Goal: Information Seeking & Learning: Learn about a topic

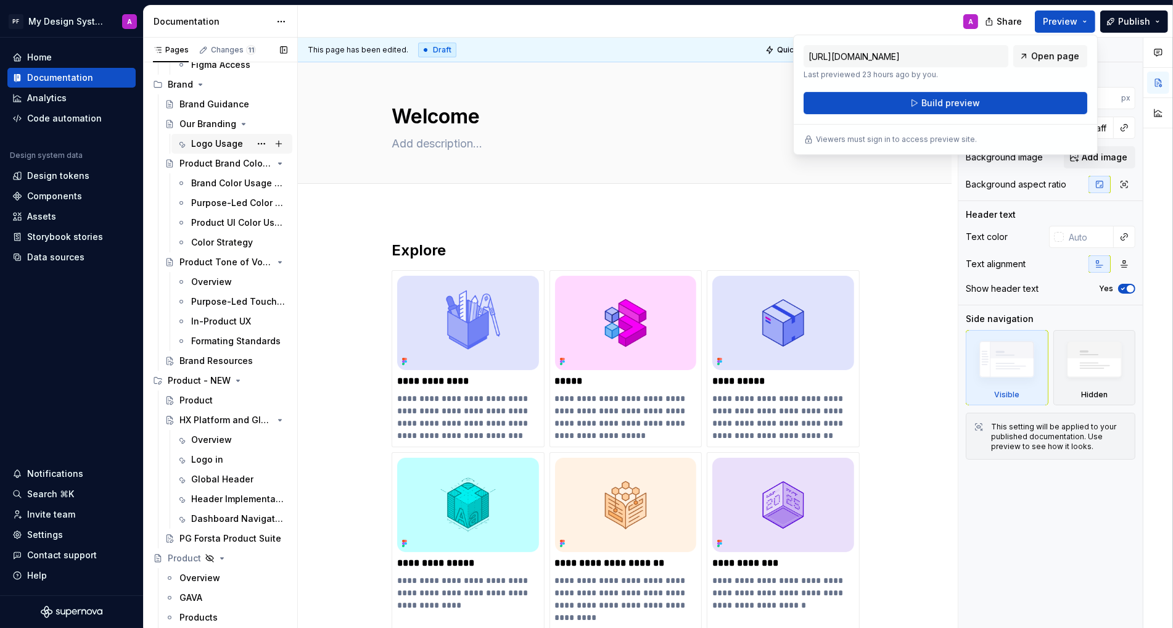
scroll to position [237, 0]
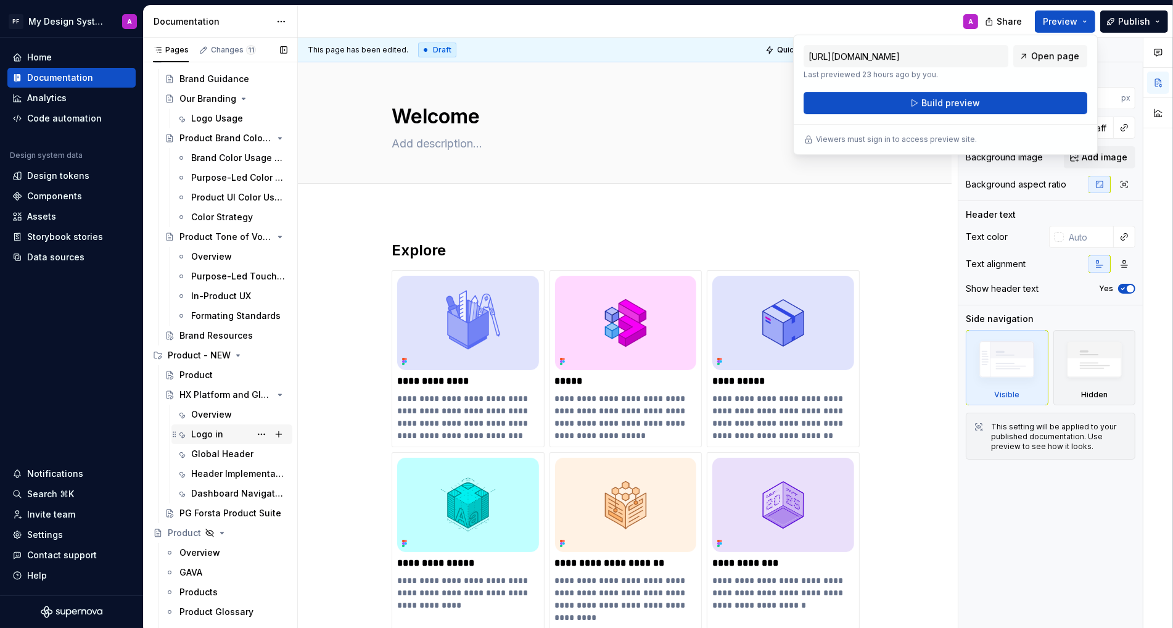
click at [199, 440] on div "Logo in" at bounding box center [239, 433] width 96 height 17
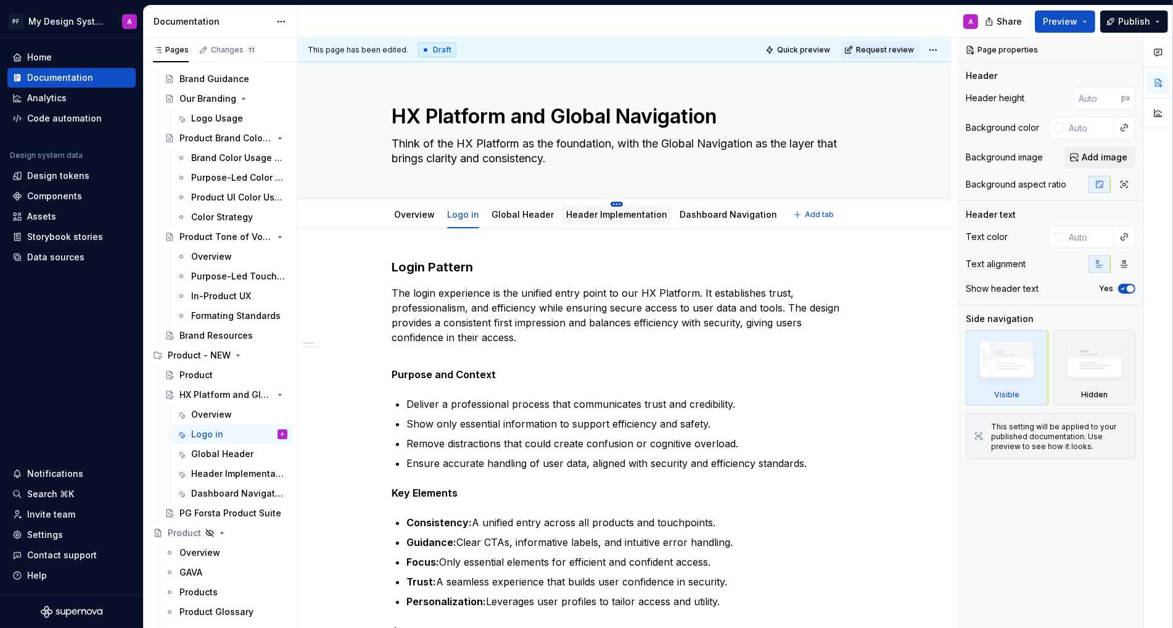
click at [610, 202] on html "PF My Design System A Home Documentation Analytics Code automation Design syste…" at bounding box center [586, 314] width 1173 height 628
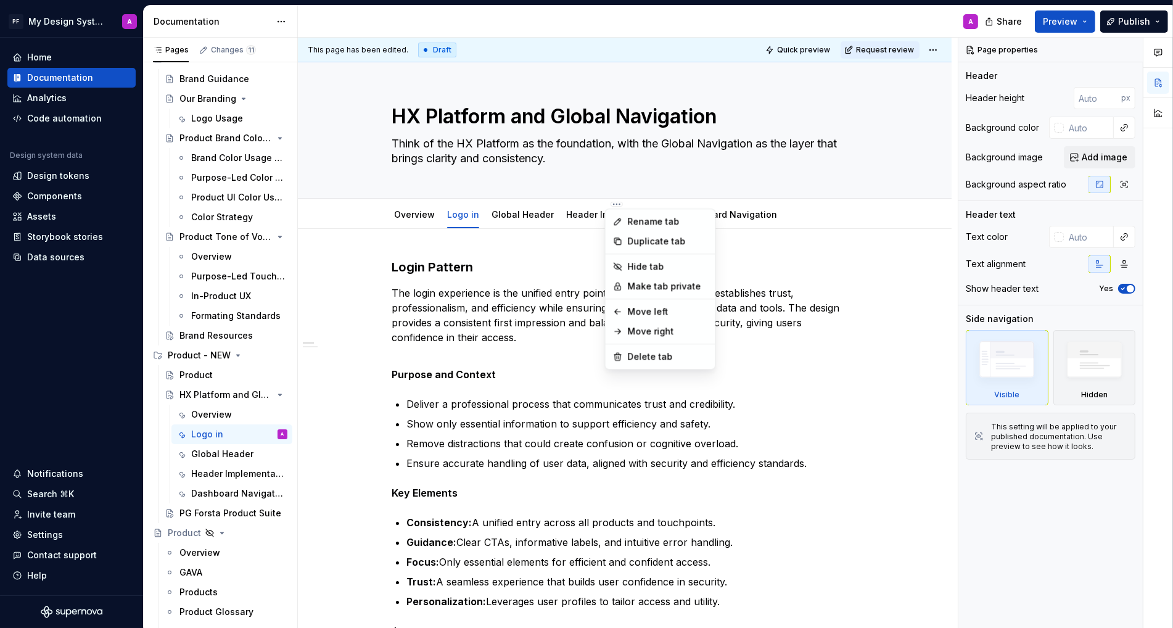
type textarea "*"
click at [633, 220] on div "Rename tab" at bounding box center [668, 221] width 80 height 12
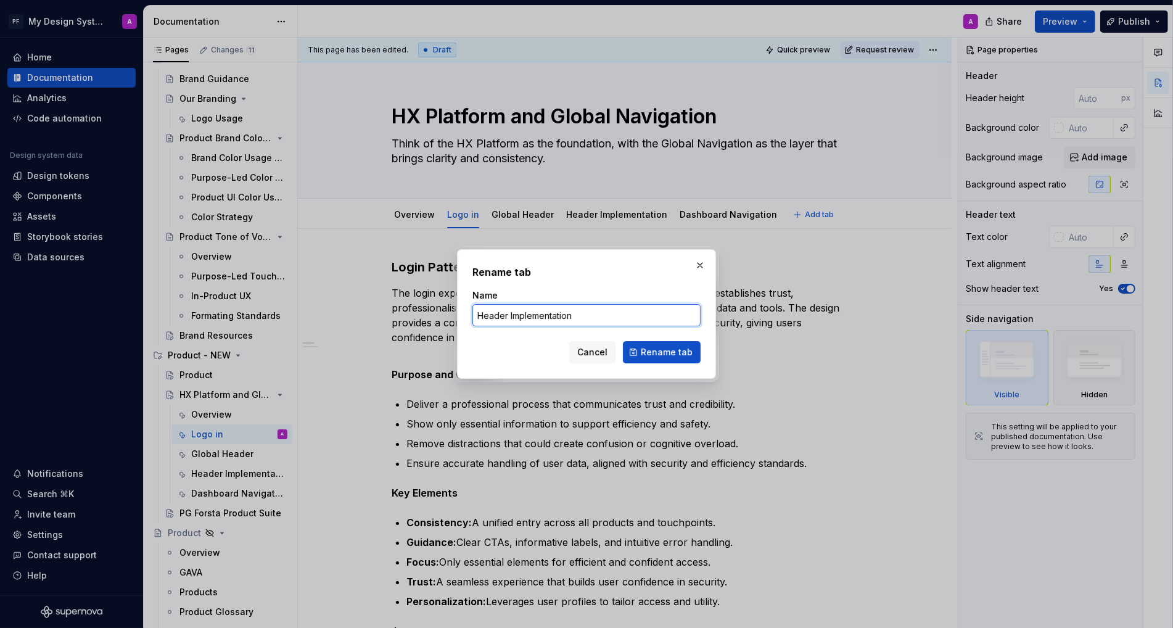
drag, startPoint x: 573, startPoint y: 318, endPoint x: 529, endPoint y: 318, distance: 44.4
click at [529, 318] on input "Header Implementation" at bounding box center [586, 315] width 228 height 22
type input "Header Navigation"
click at [683, 356] on span "Rename tab" at bounding box center [667, 352] width 52 height 12
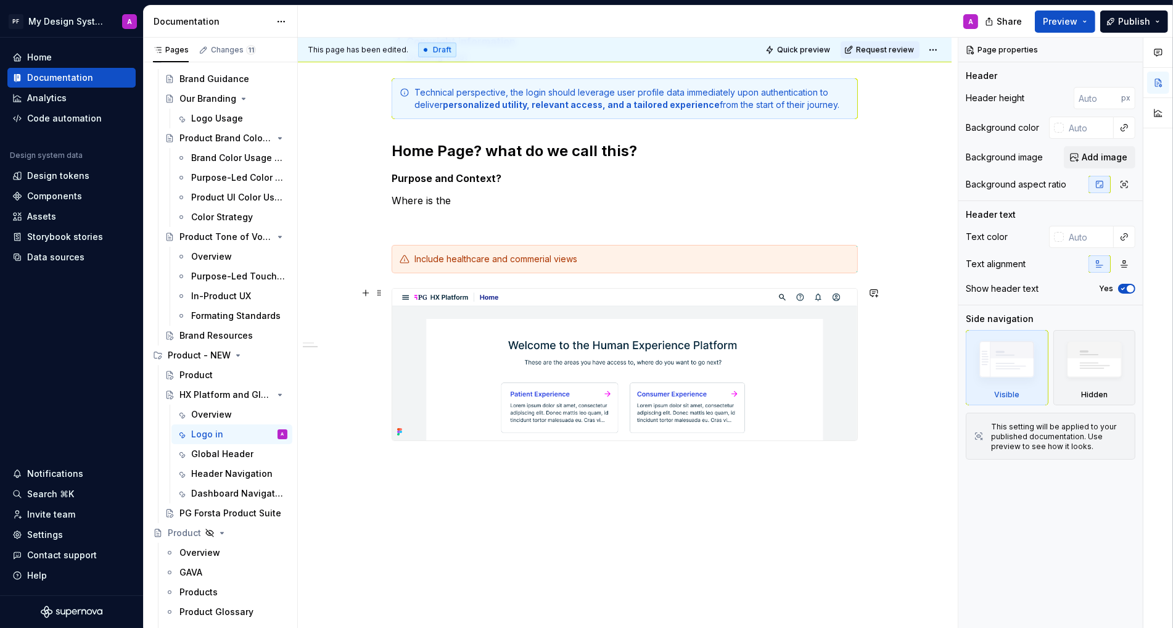
scroll to position [996, 0]
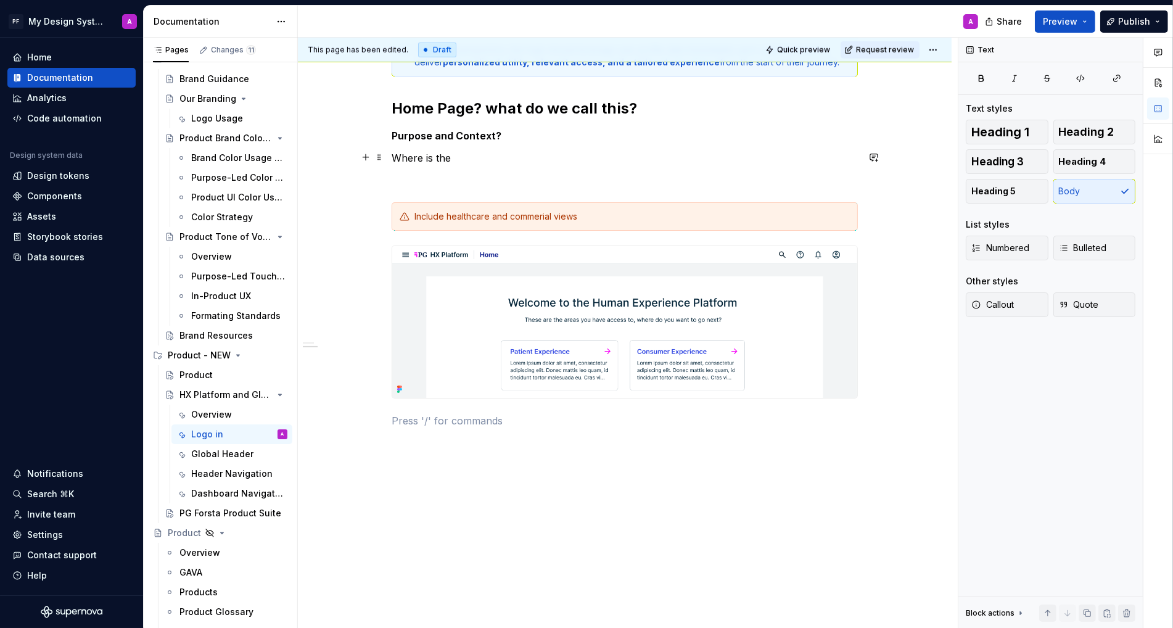
click at [458, 155] on p "Where is the" at bounding box center [625, 157] width 466 height 15
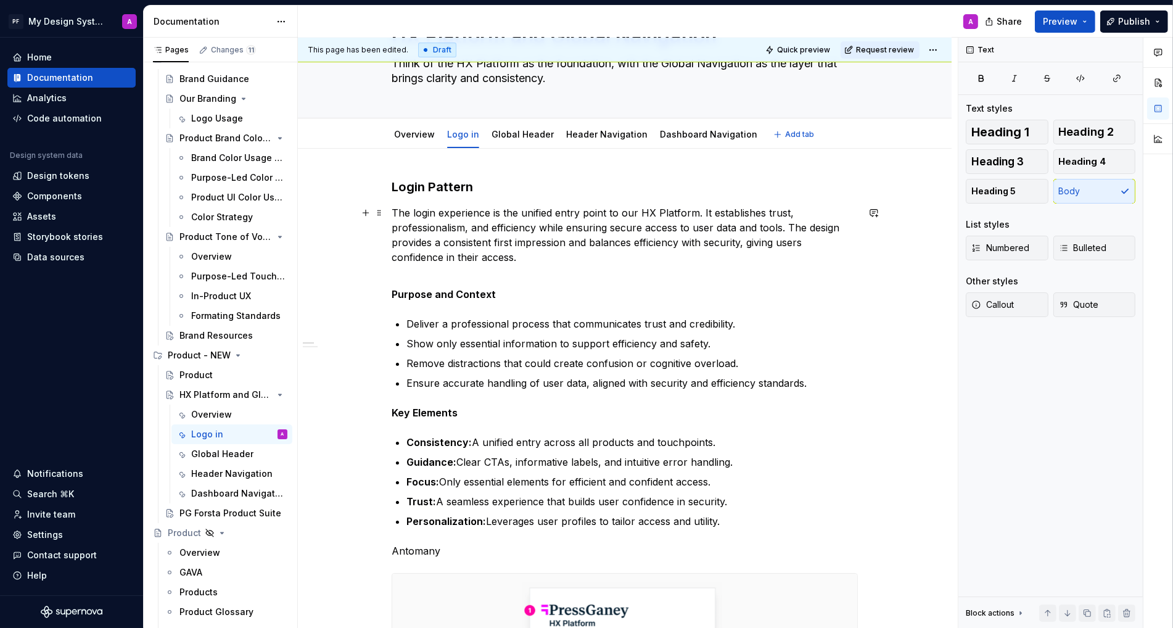
scroll to position [0, 0]
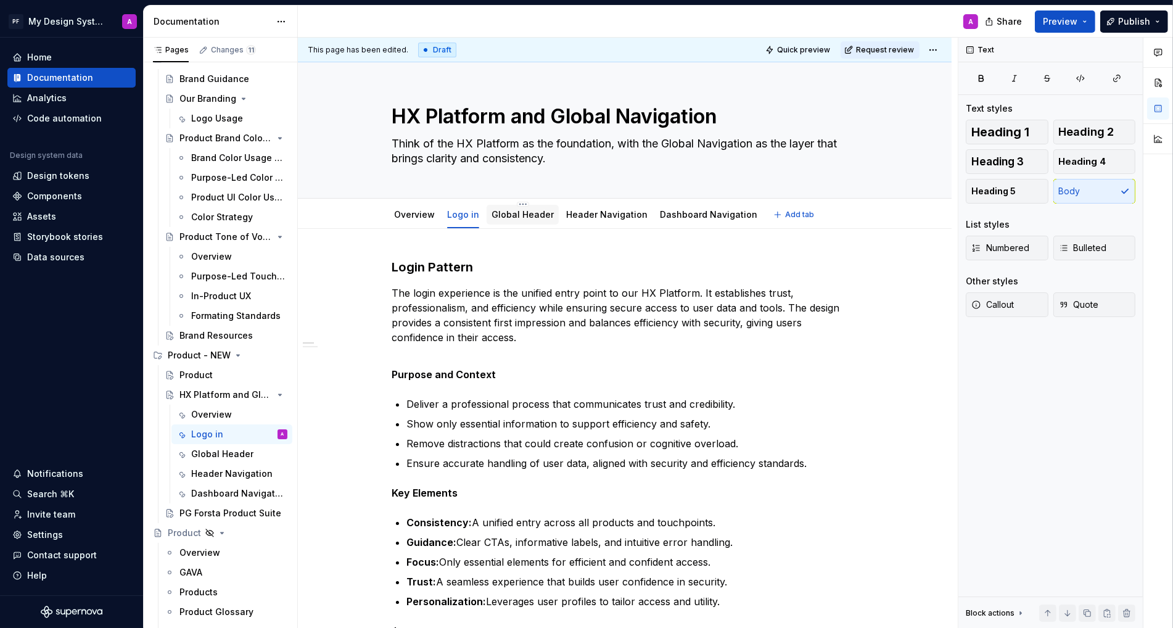
click at [523, 216] on link "Global Header" at bounding box center [522, 214] width 62 height 10
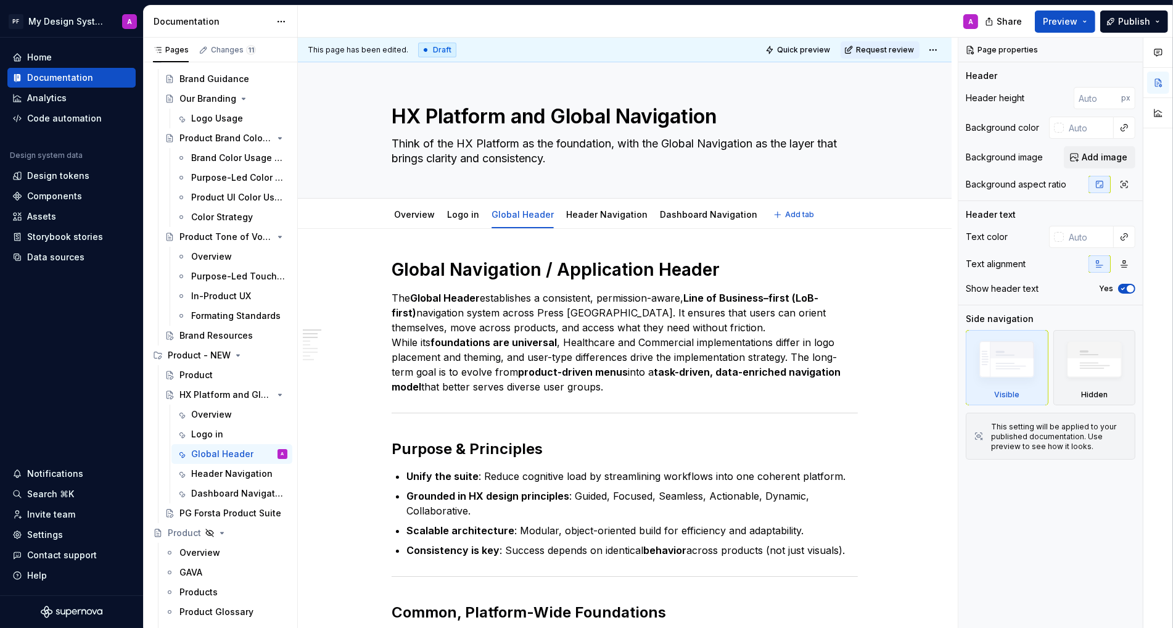
type textarea "*"
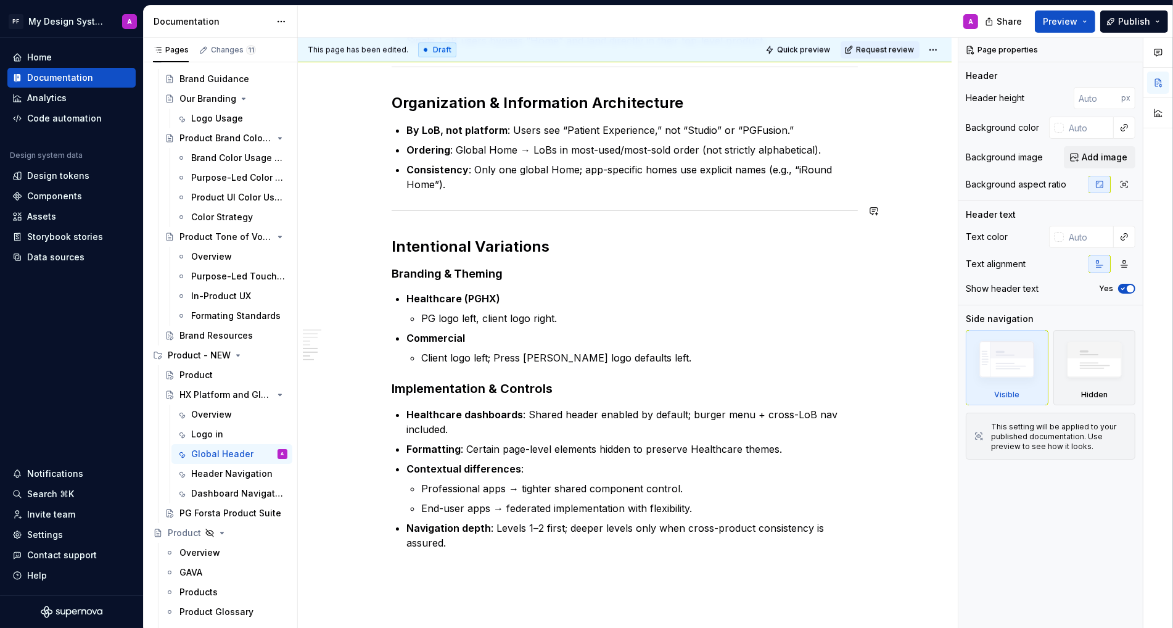
scroll to position [1269, 0]
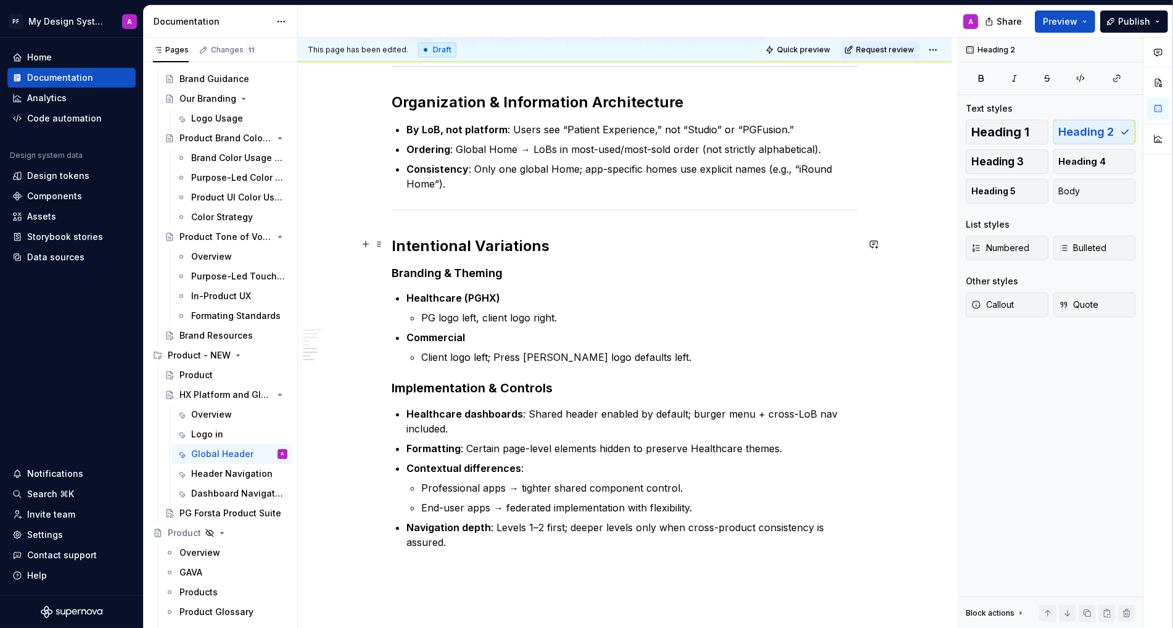
click at [552, 241] on h2 "Intentional Variations" at bounding box center [625, 246] width 466 height 20
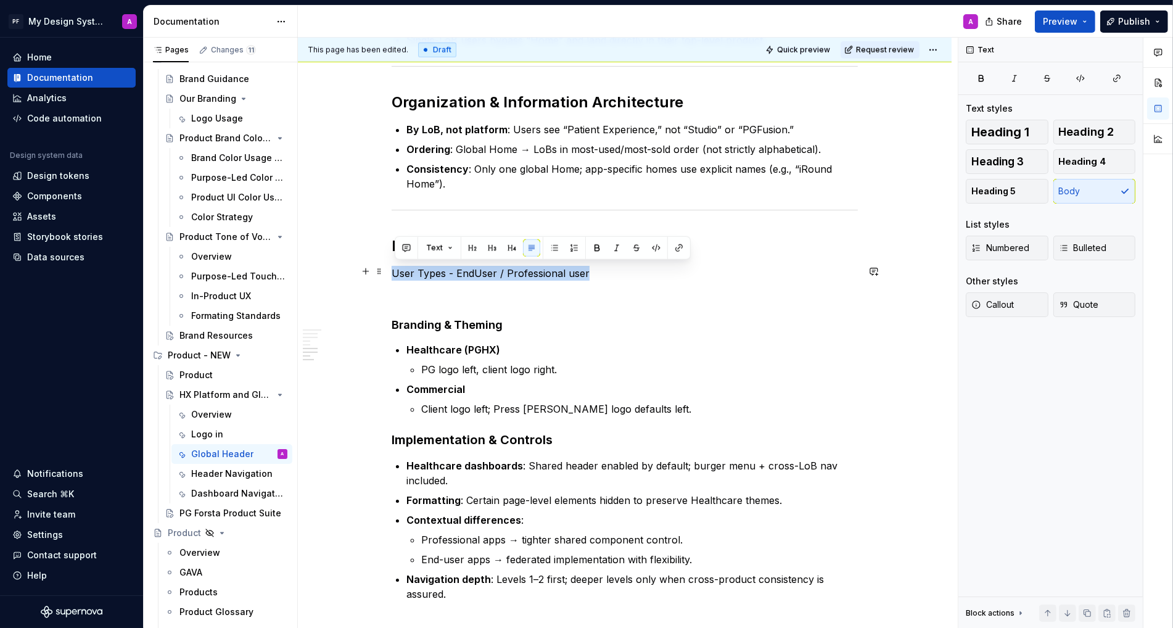
drag, startPoint x: 397, startPoint y: 270, endPoint x: 659, endPoint y: 275, distance: 261.5
click at [659, 275] on p "User Types - EndUser / Professional user" at bounding box center [625, 273] width 466 height 15
click at [1001, 308] on span "Callout" at bounding box center [992, 304] width 43 height 12
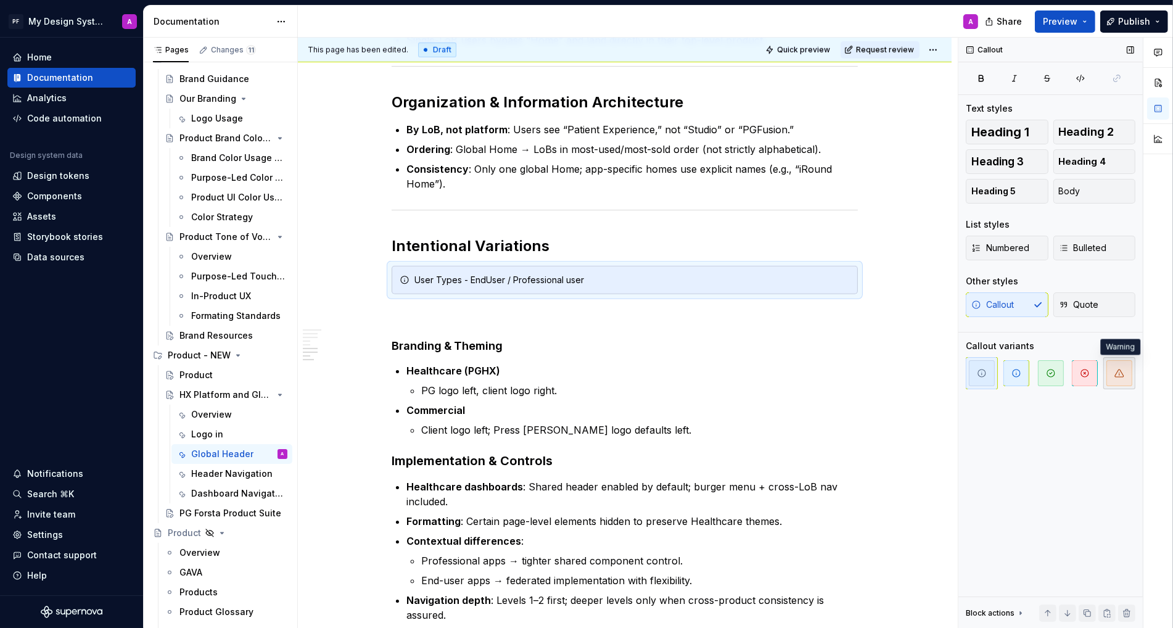
click at [1116, 375] on icon "button" at bounding box center [1119, 373] width 10 height 10
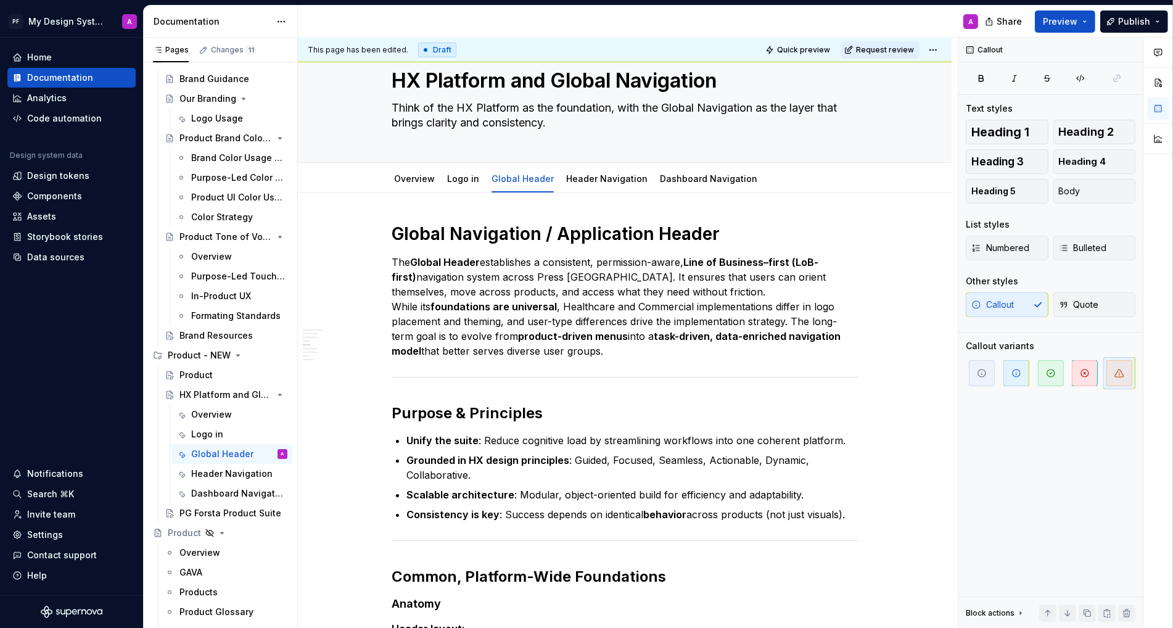
scroll to position [0, 0]
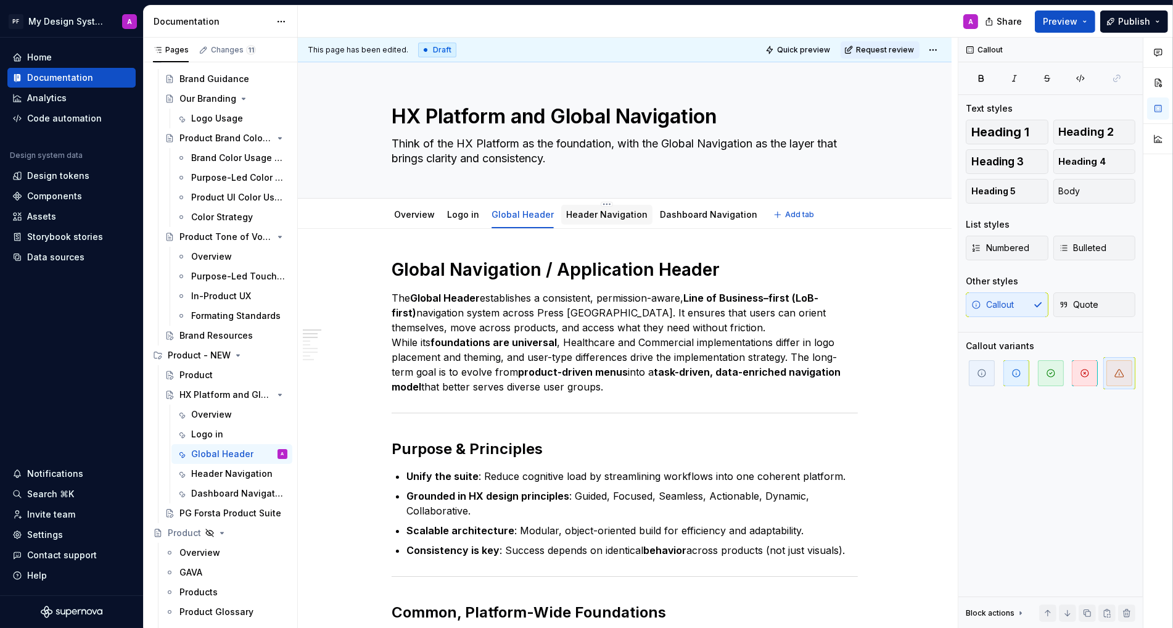
click at [599, 219] on link "Header Navigation" at bounding box center [606, 214] width 81 height 10
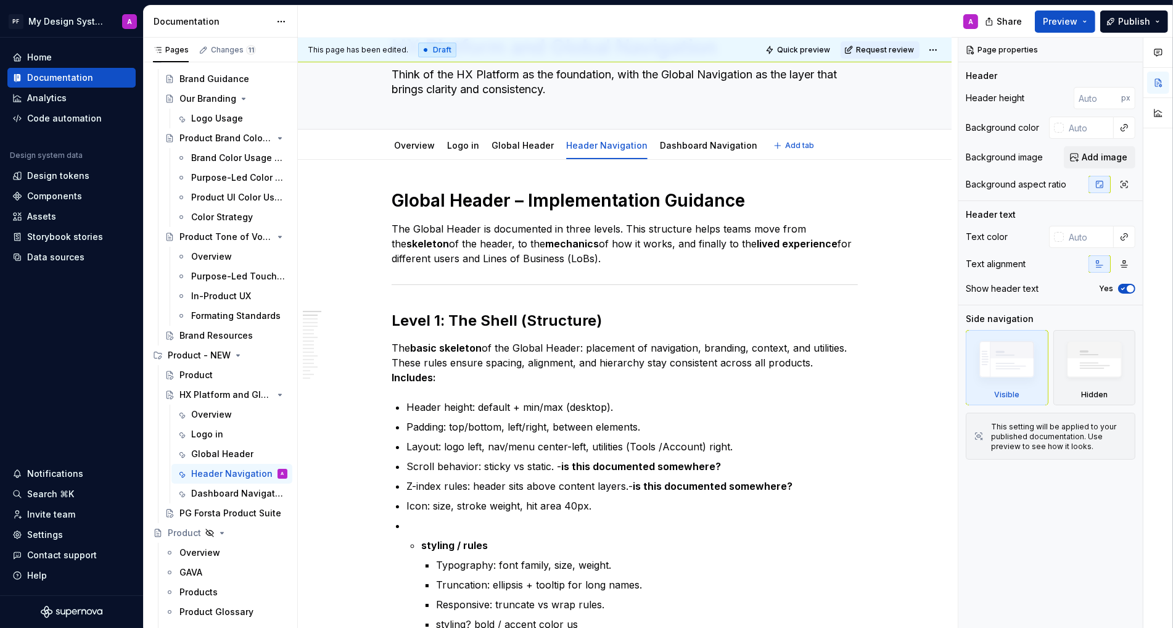
type textarea "*"
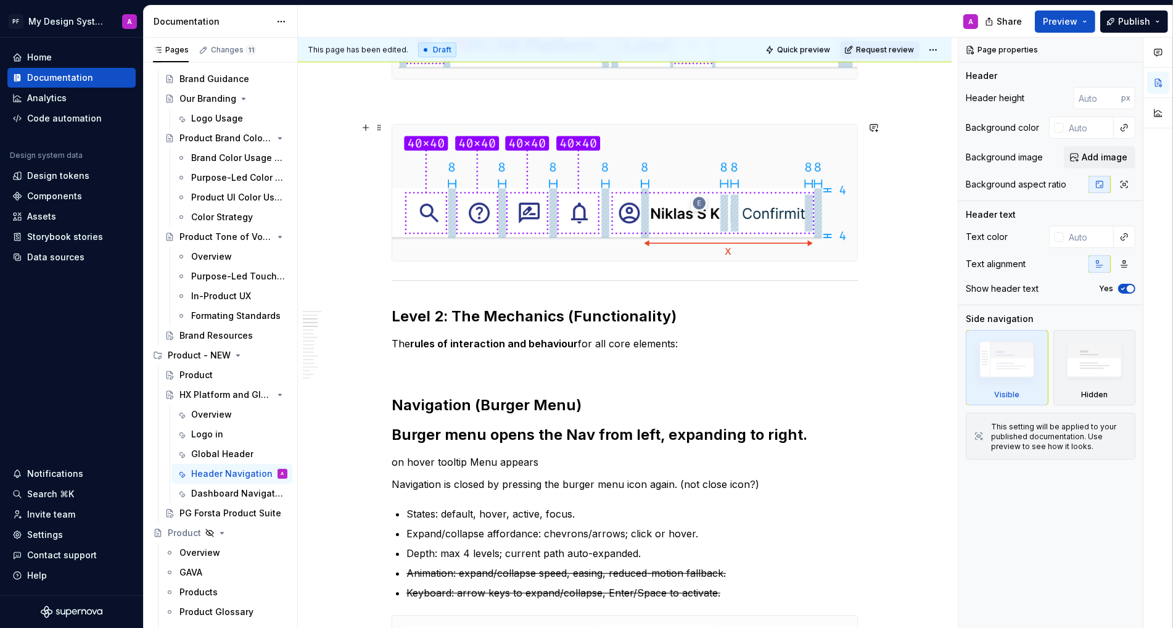
scroll to position [959, 0]
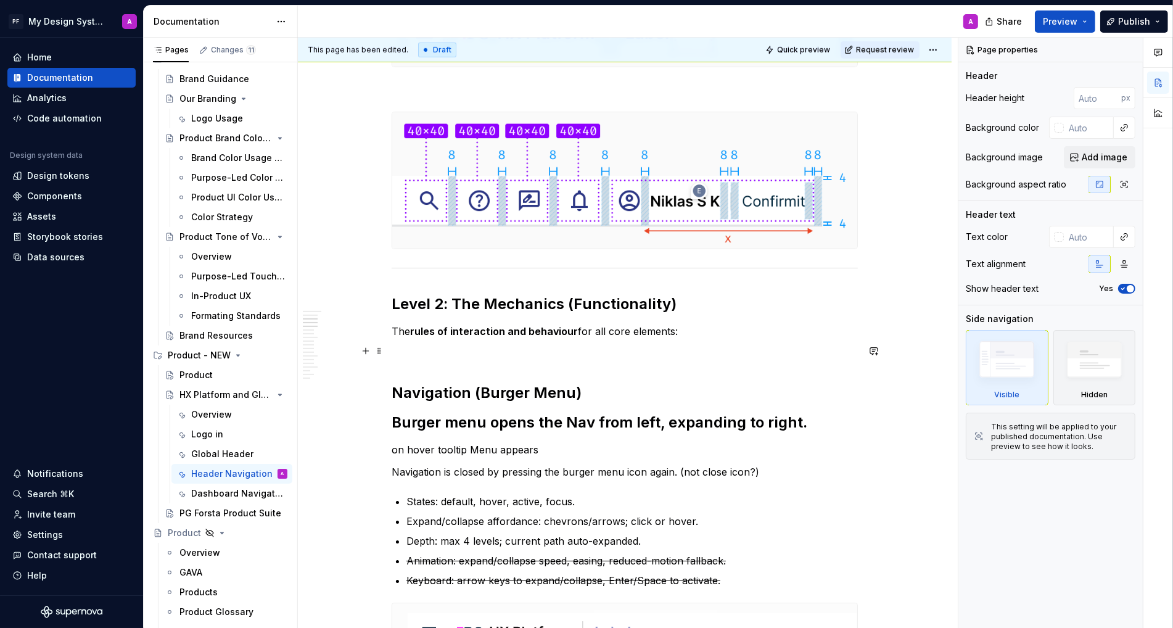
click at [414, 350] on p at bounding box center [625, 353] width 466 height 15
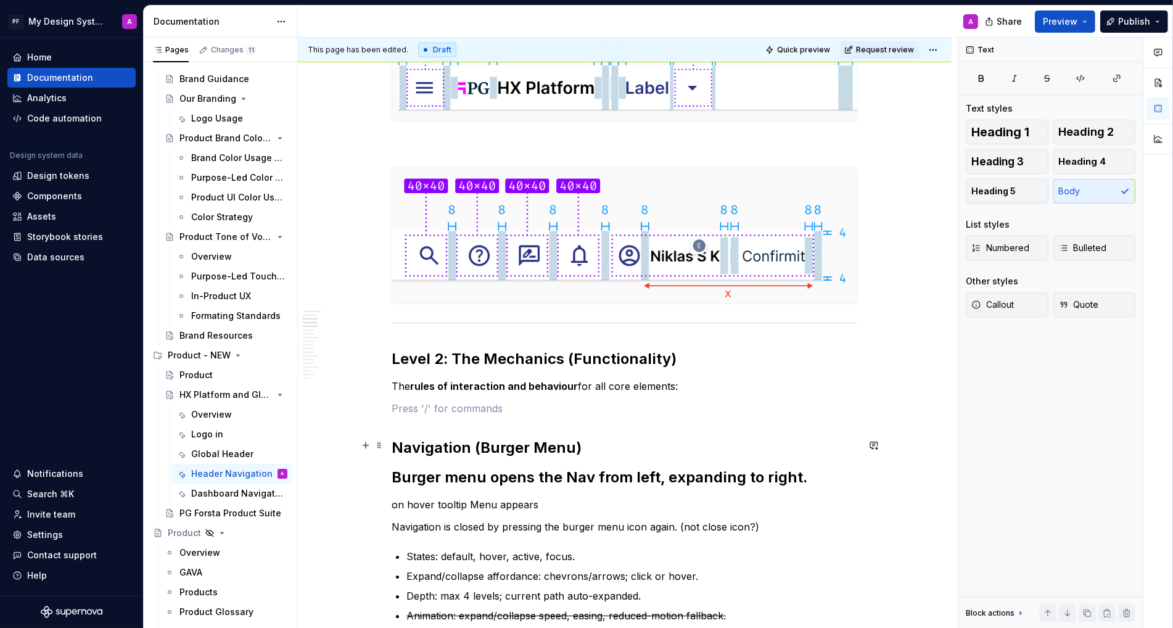
scroll to position [926, 0]
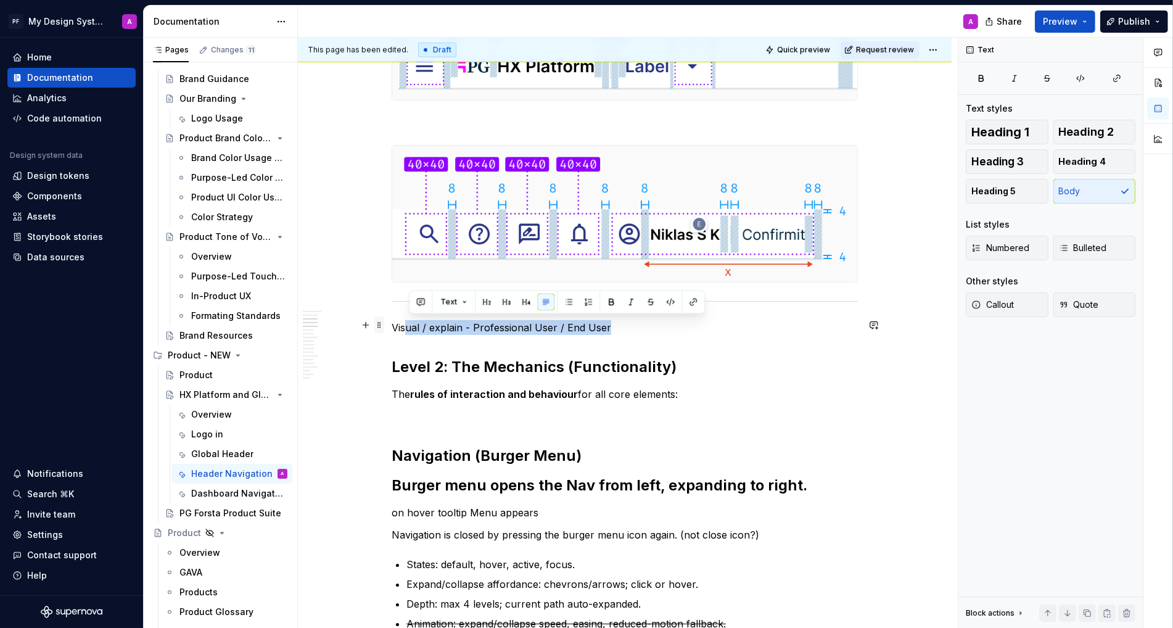
drag, startPoint x: 616, startPoint y: 325, endPoint x: 384, endPoint y: 325, distance: 232.5
drag, startPoint x: 396, startPoint y: 327, endPoint x: 615, endPoint y: 318, distance: 219.7
click at [615, 320] on p "Visual / explain - Professional User / End User" at bounding box center [625, 327] width 466 height 15
click at [1026, 314] on button "Callout" at bounding box center [1007, 304] width 83 height 25
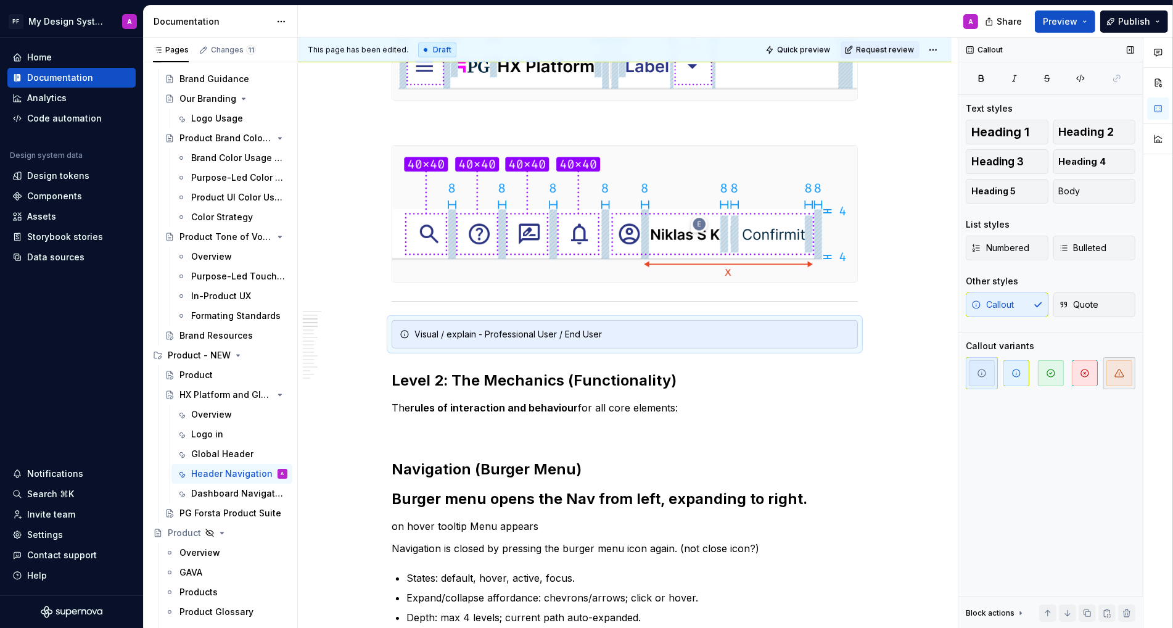
click at [1115, 378] on span "button" at bounding box center [1119, 373] width 26 height 26
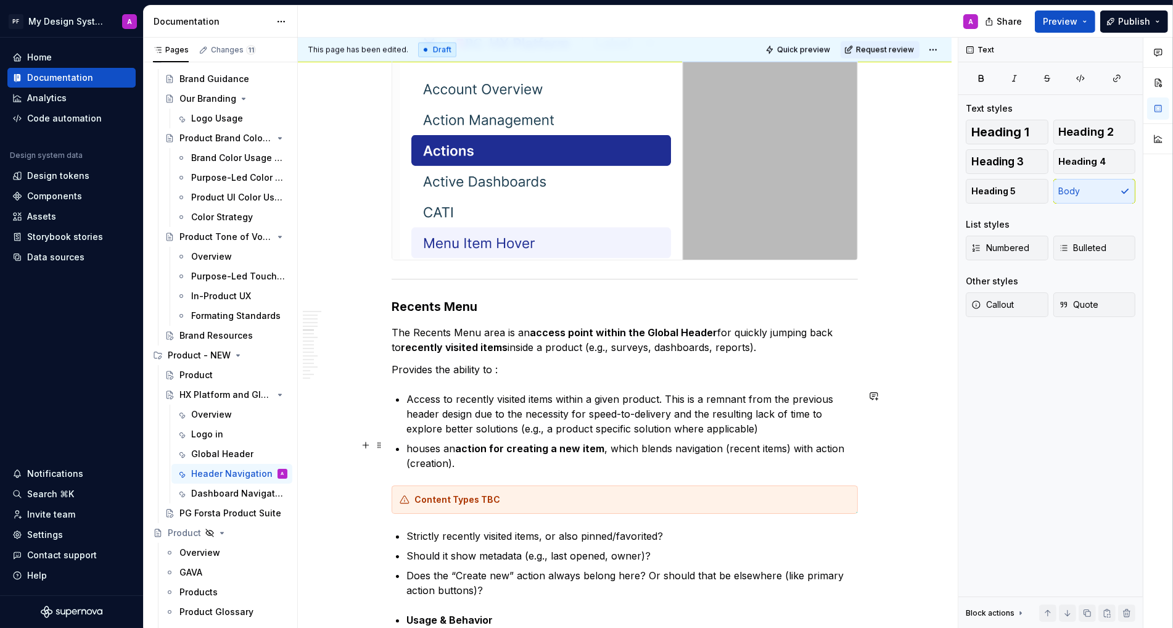
scroll to position [1787, 0]
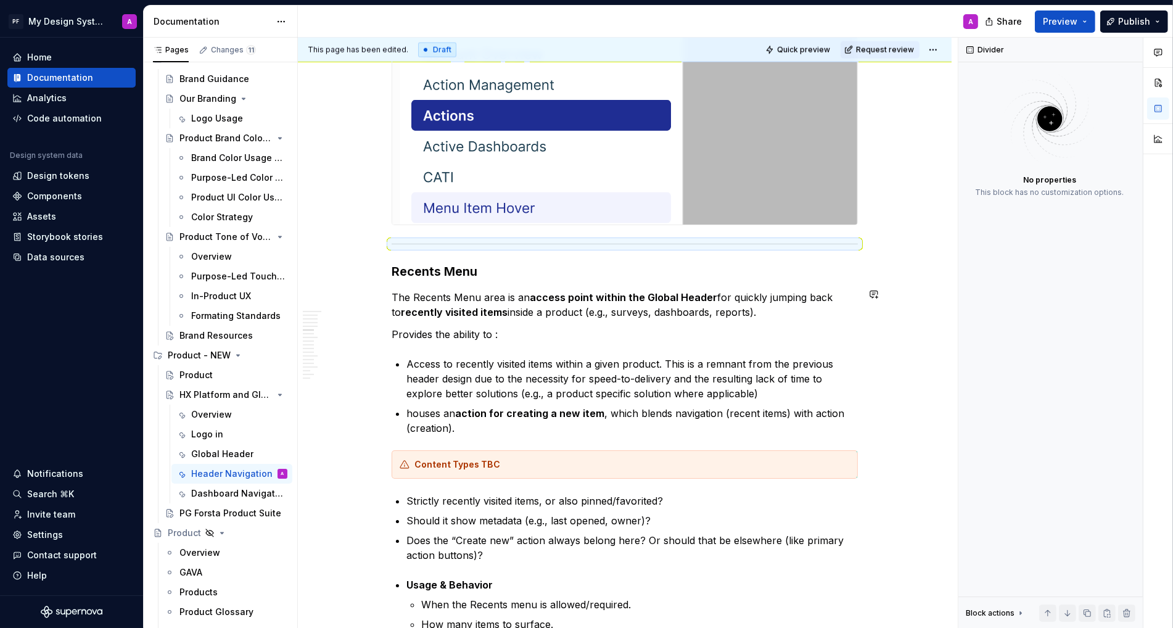
click at [519, 273] on h3 "Recents Menu" at bounding box center [625, 271] width 466 height 17
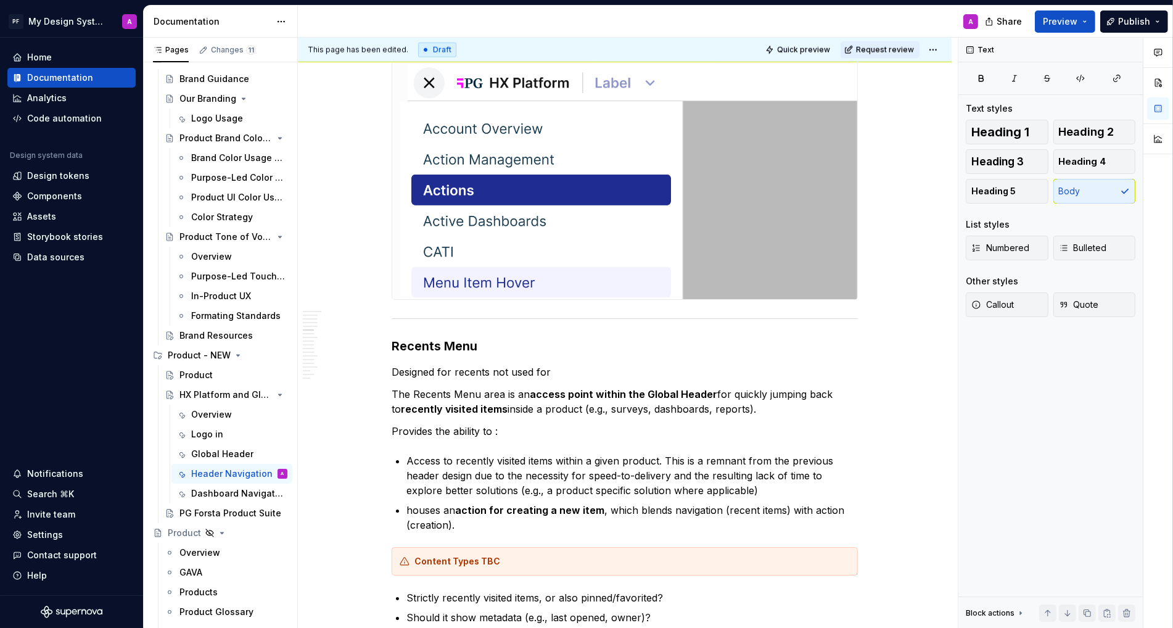
scroll to position [1746, 0]
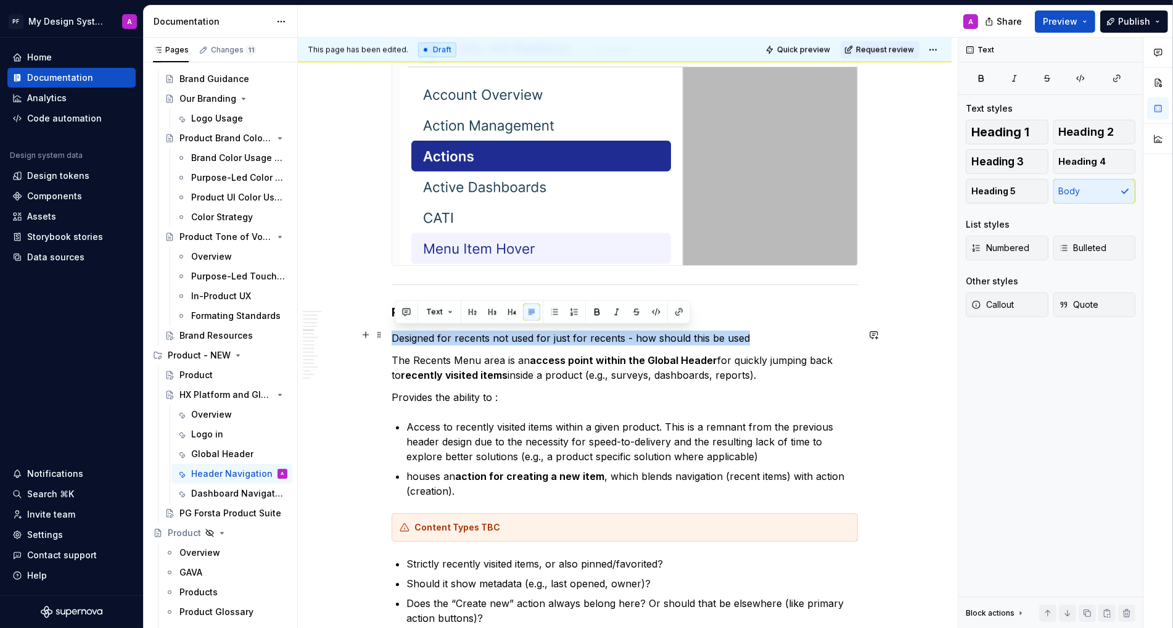
drag, startPoint x: 760, startPoint y: 335, endPoint x: 397, endPoint y: 335, distance: 362.6
click at [397, 335] on p "Designed for recents not used for just for recents - how should this be used" at bounding box center [625, 338] width 466 height 15
click at [1098, 310] on button "Quote" at bounding box center [1094, 304] width 83 height 25
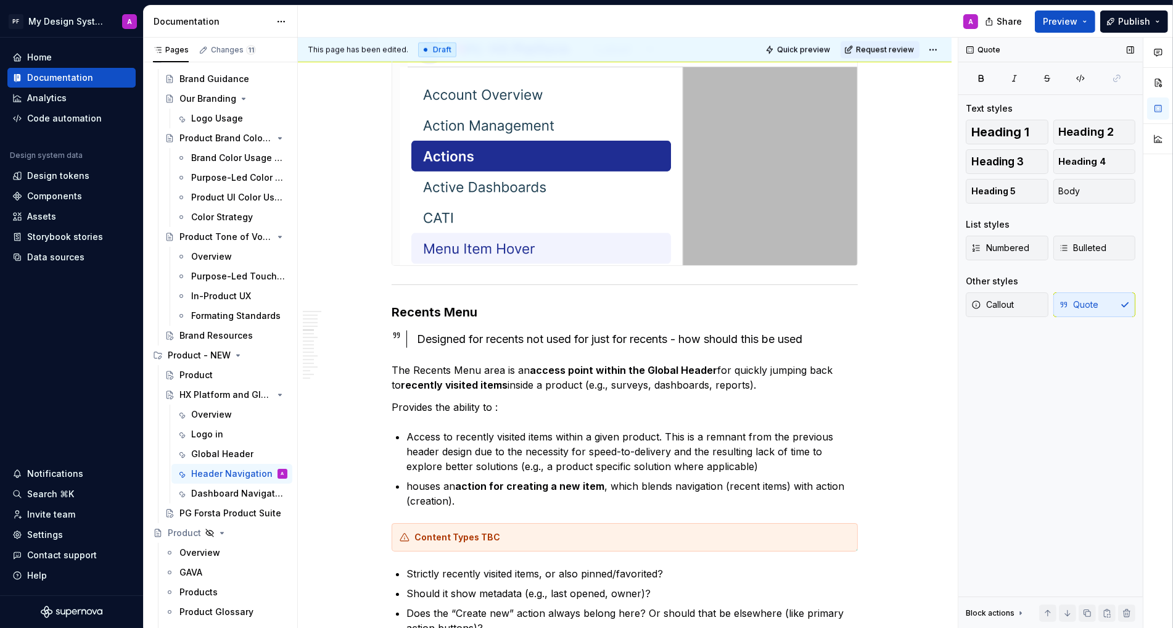
click at [1098, 310] on div "Callout Quote" at bounding box center [1051, 304] width 170 height 25
click at [1032, 300] on button "Callout" at bounding box center [1007, 304] width 83 height 25
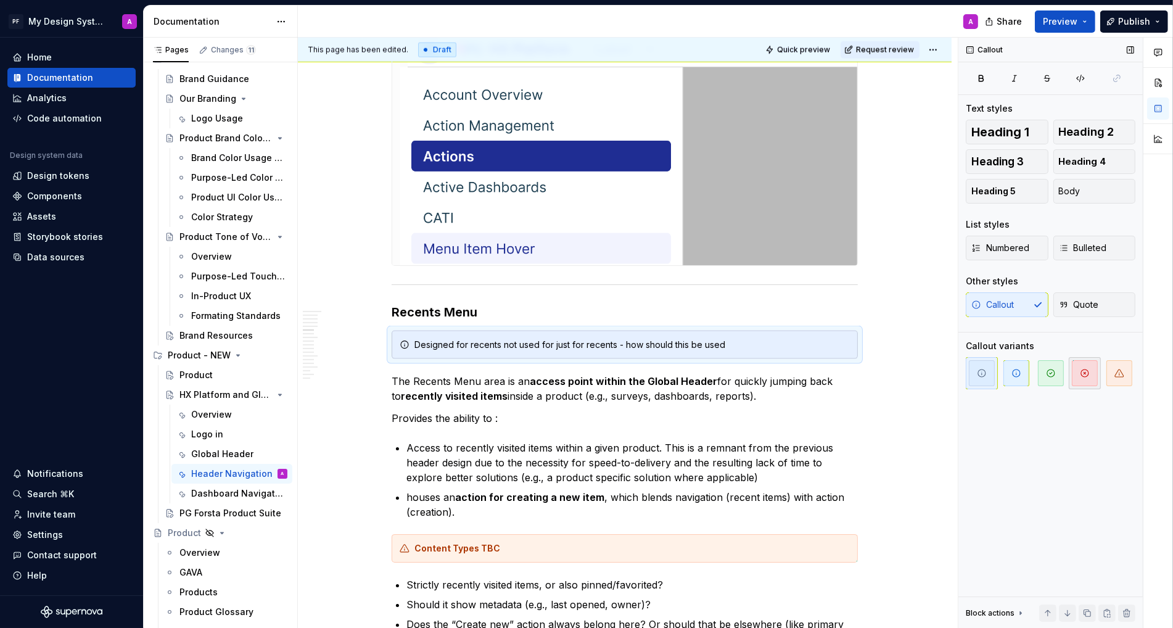
click at [1086, 374] on icon "button" at bounding box center [1085, 373] width 10 height 10
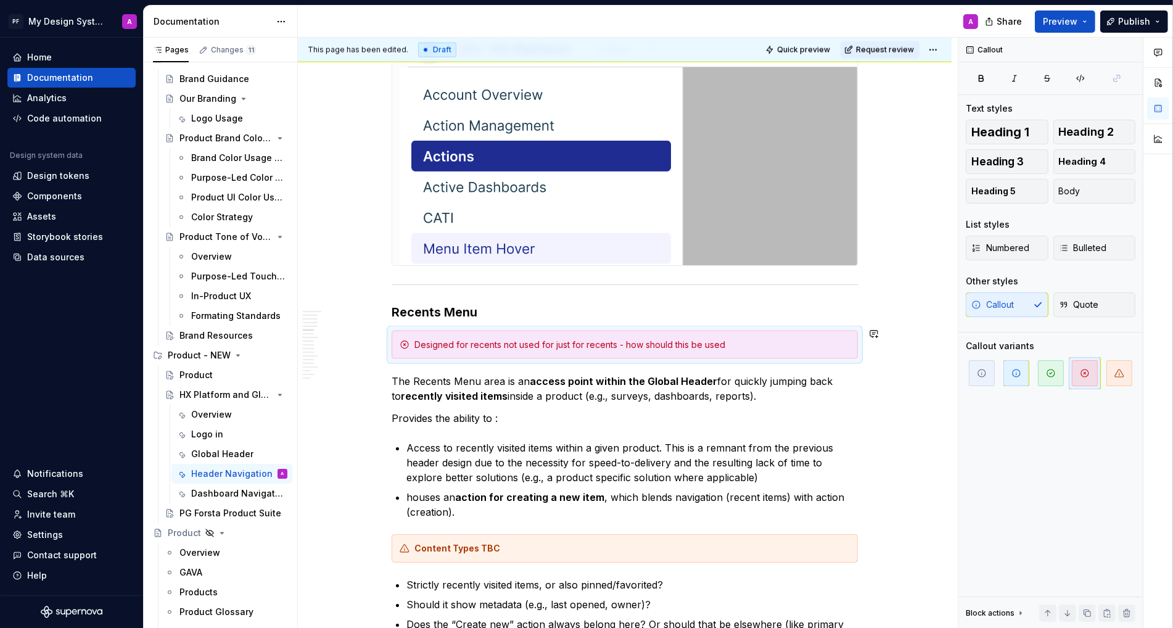
click at [711, 341] on div "Designed for recents not used for just for recents - how should this be used" at bounding box center [631, 345] width 435 height 12
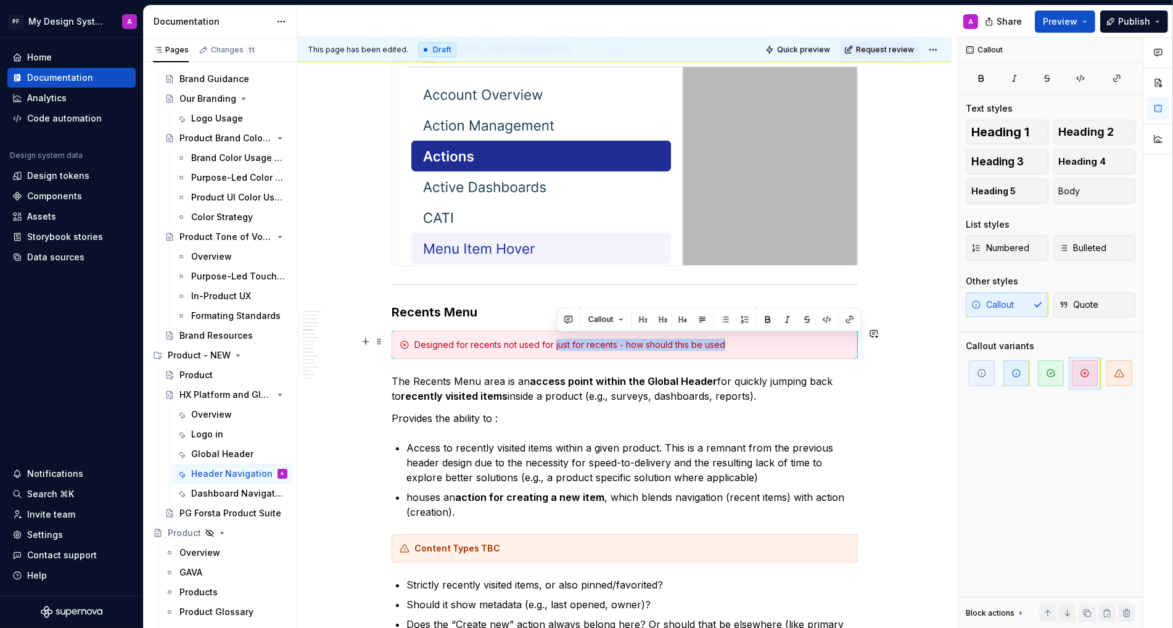
drag, startPoint x: 556, startPoint y: 341, endPoint x: 733, endPoint y: 344, distance: 177.0
click at [733, 344] on div "Designed for recents not used for just for recents - how should this be used" at bounding box center [631, 345] width 435 height 12
click at [769, 322] on button "button" at bounding box center [767, 319] width 17 height 17
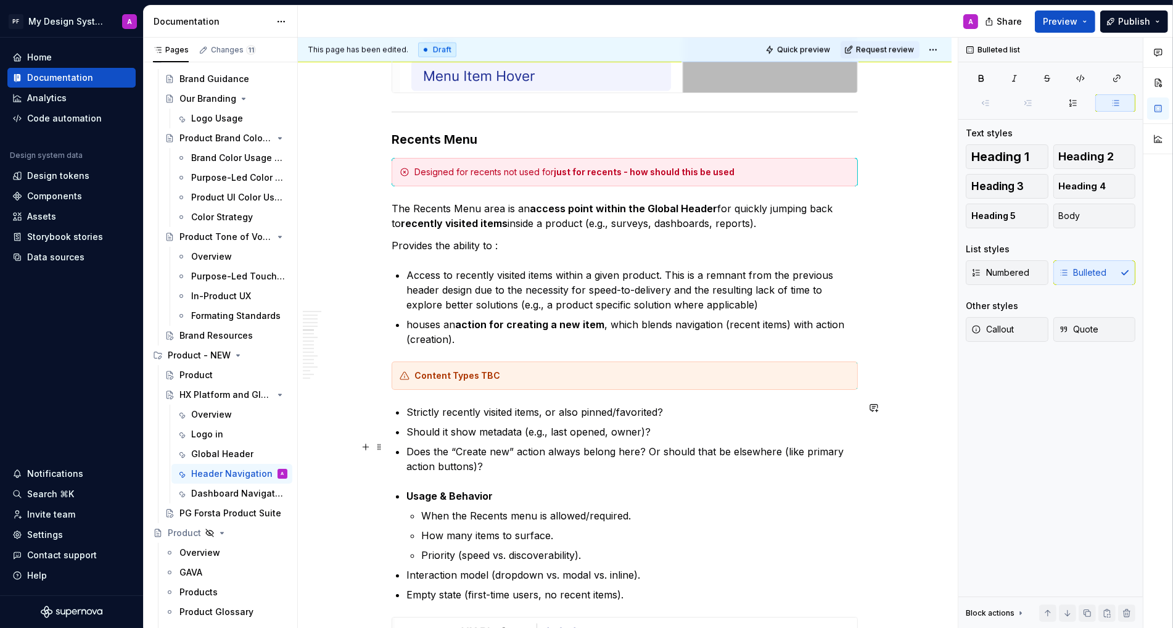
scroll to position [1882, 0]
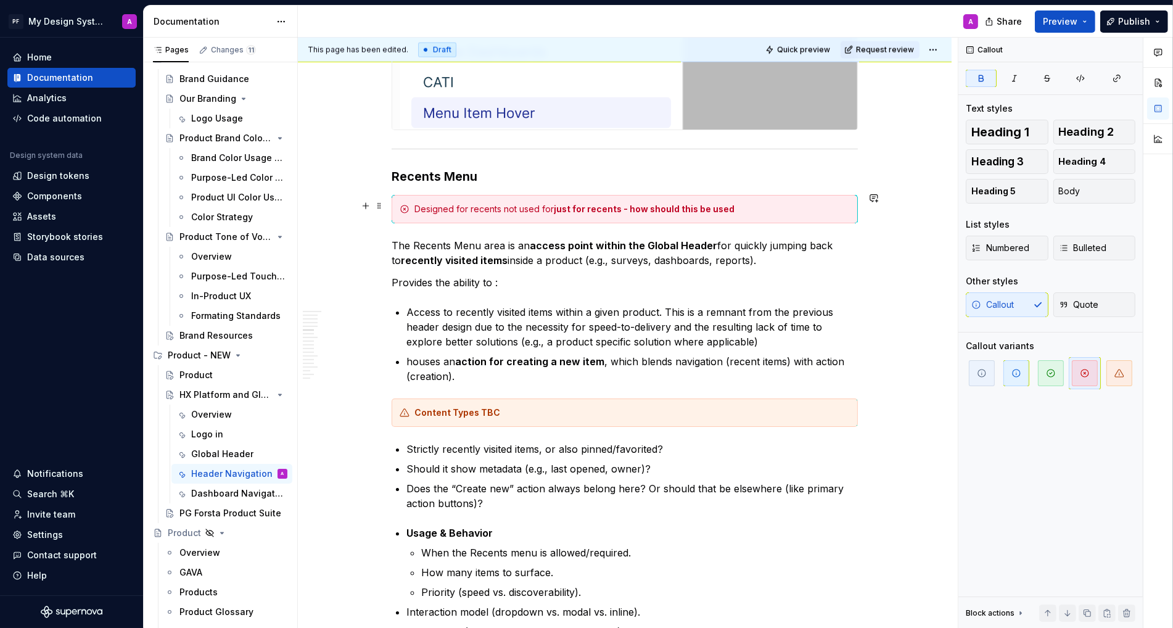
click at [768, 205] on div "Designed for recents not used for just for recents - how should this be used" at bounding box center [631, 209] width 435 height 12
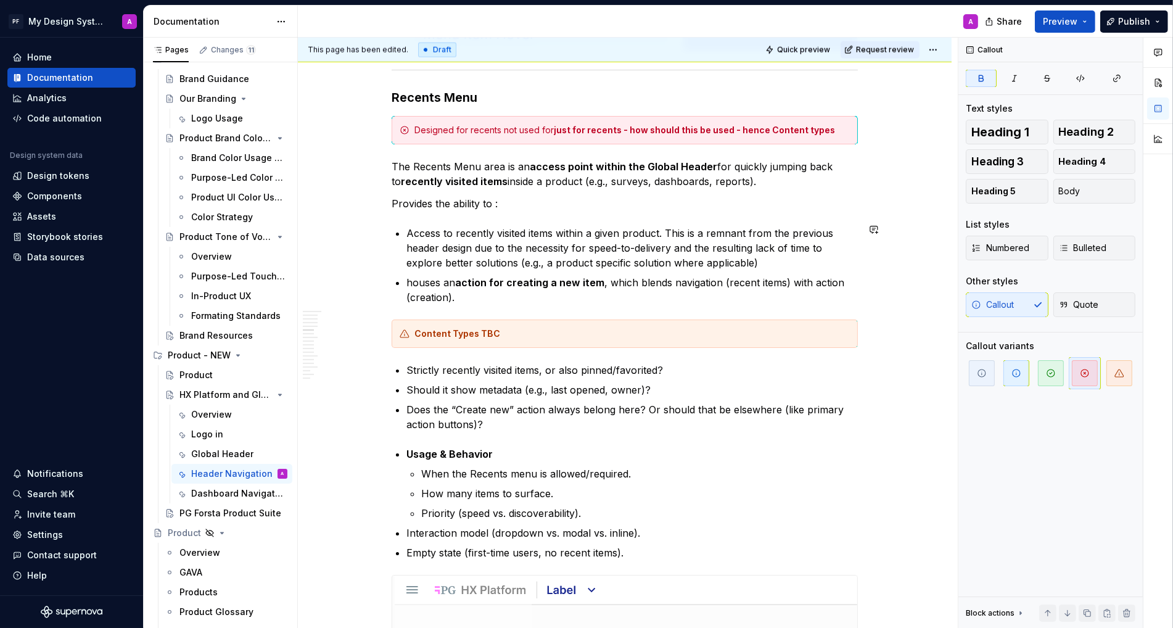
scroll to position [1897, 0]
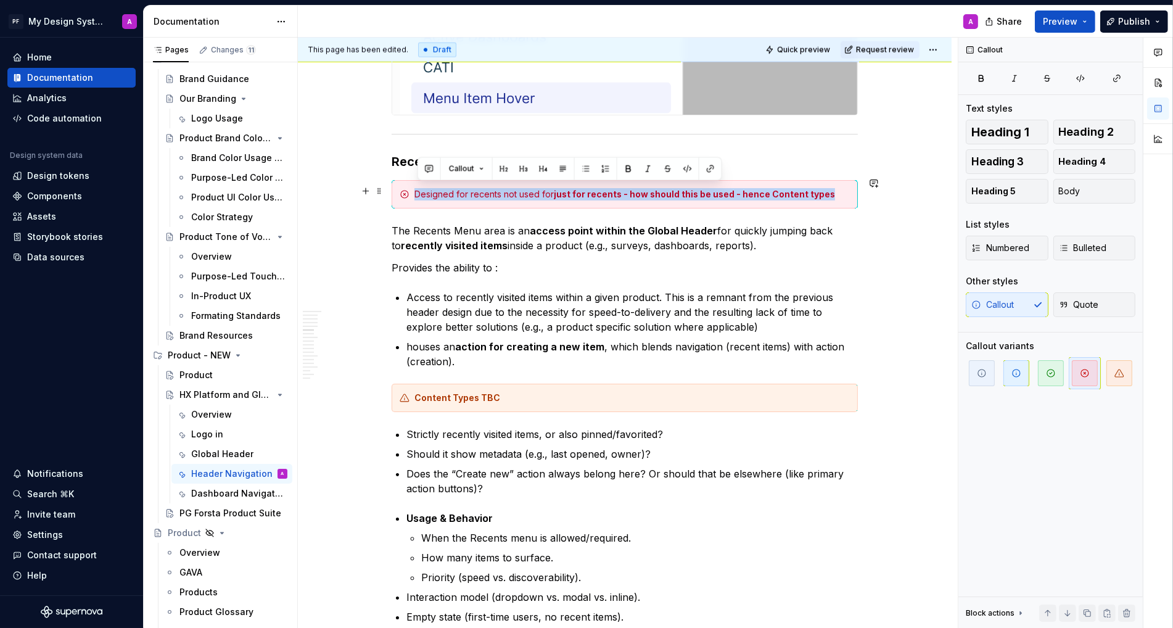
drag, startPoint x: 416, startPoint y: 190, endPoint x: 834, endPoint y: 194, distance: 418.7
click at [834, 194] on div "Designed for recents not used for just for recents - how should this be used - …" at bounding box center [625, 194] width 466 height 28
copy div "Designed for recents not used for just for recents - how should this be used - …"
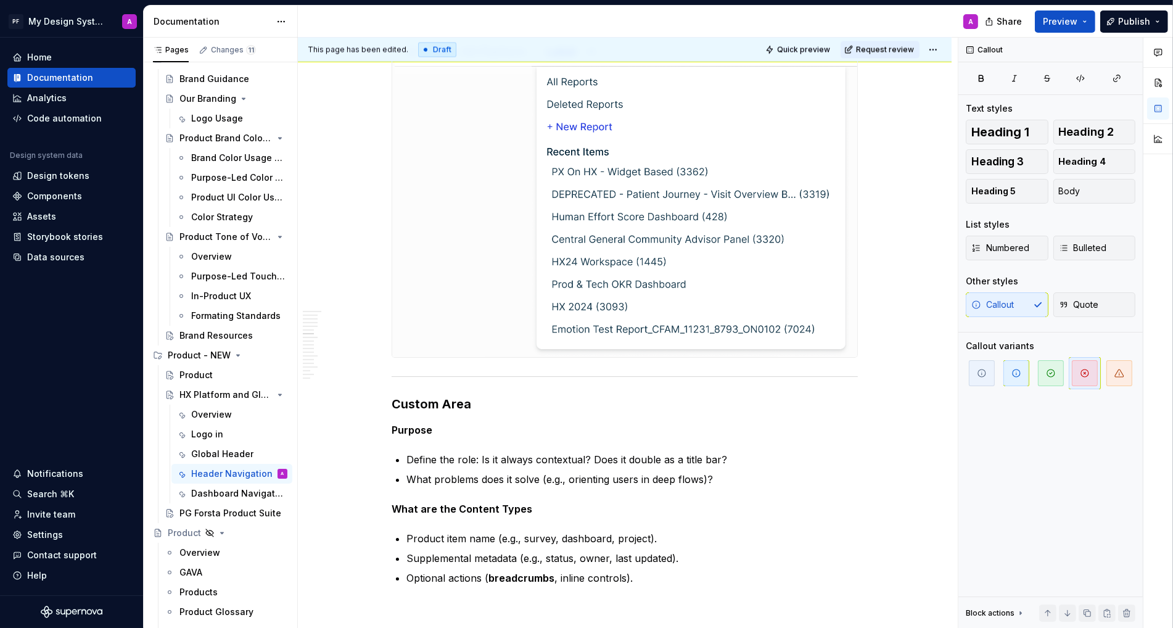
scroll to position [2695, 0]
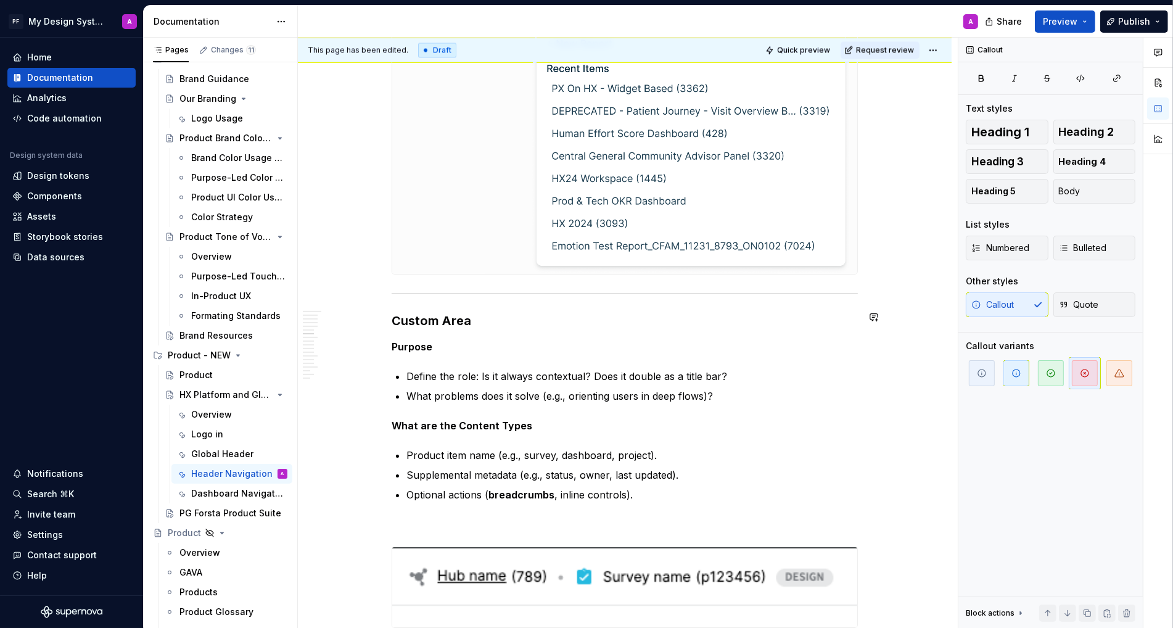
click at [508, 319] on h3 "Custom Area" at bounding box center [625, 320] width 466 height 17
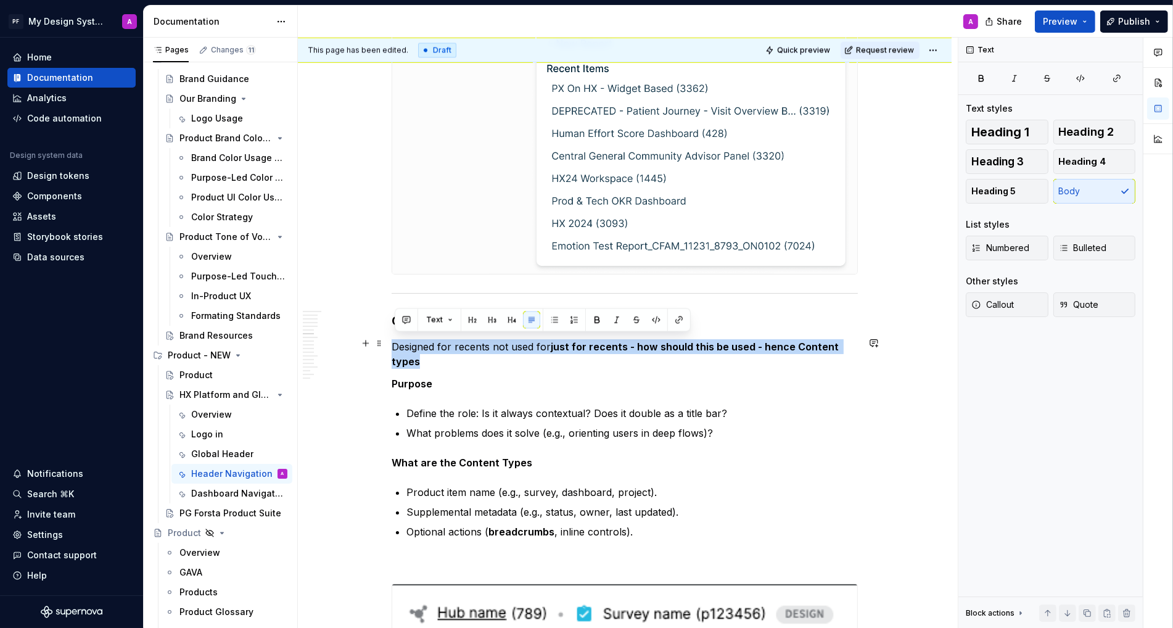
drag, startPoint x: 432, startPoint y: 361, endPoint x: 397, endPoint y: 347, distance: 37.9
click at [397, 347] on p "Designed for recents not used for just for recents - how should this be used - …" at bounding box center [625, 354] width 466 height 30
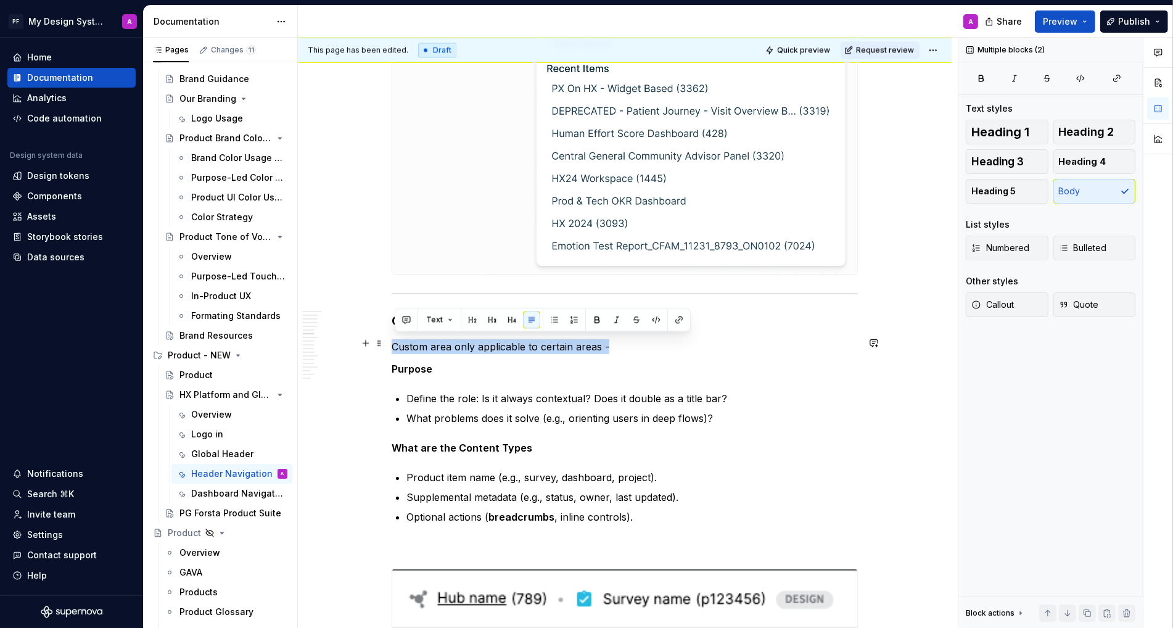
drag, startPoint x: 632, startPoint y: 351, endPoint x: 393, endPoint y: 342, distance: 238.8
click at [1012, 304] on span "Callout" at bounding box center [992, 304] width 43 height 12
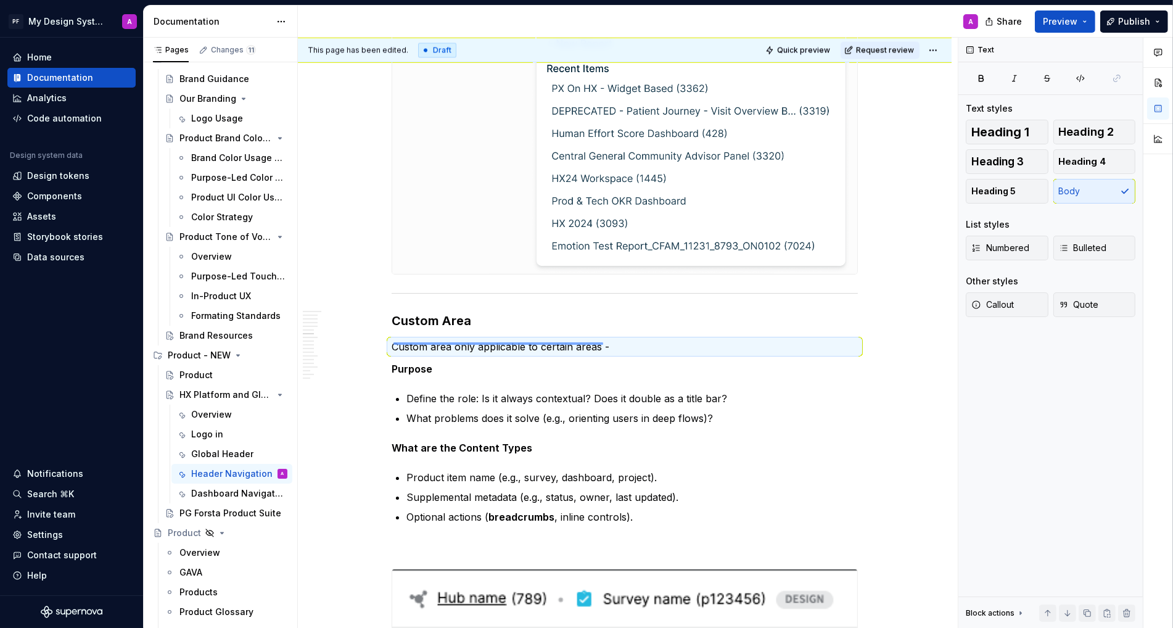
drag, startPoint x: 393, startPoint y: 342, endPoint x: 607, endPoint y: 344, distance: 214.0
click at [607, 344] on div "This page has been edited. Draft Quick preview Request review HX Platform and G…" at bounding box center [628, 333] width 660 height 591
click at [1070, 309] on span "Quote" at bounding box center [1079, 304] width 40 height 12
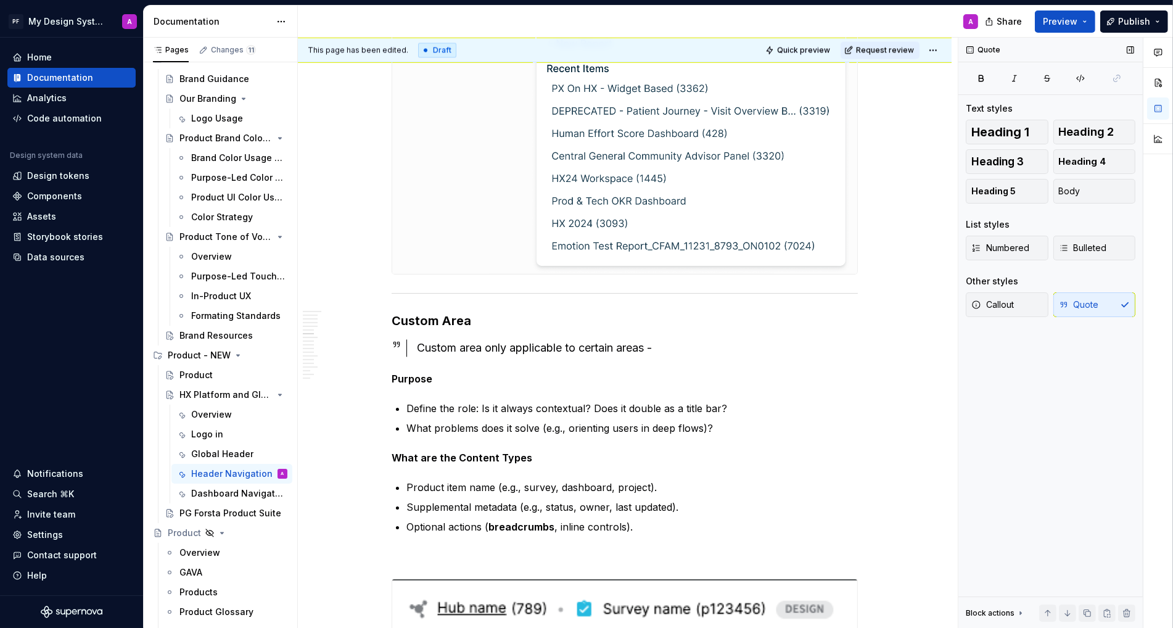
click at [1070, 310] on div "Callout Quote" at bounding box center [1051, 304] width 170 height 25
click at [1037, 308] on button "Callout" at bounding box center [1007, 304] width 83 height 25
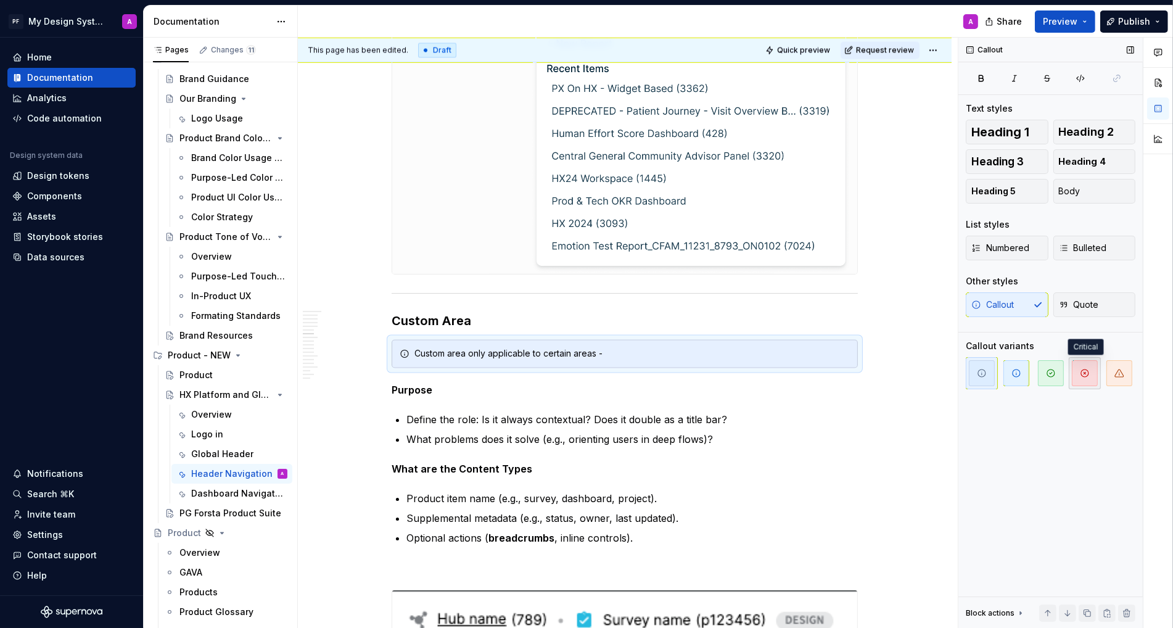
click at [1088, 372] on icon "button" at bounding box center [1084, 372] width 7 height 7
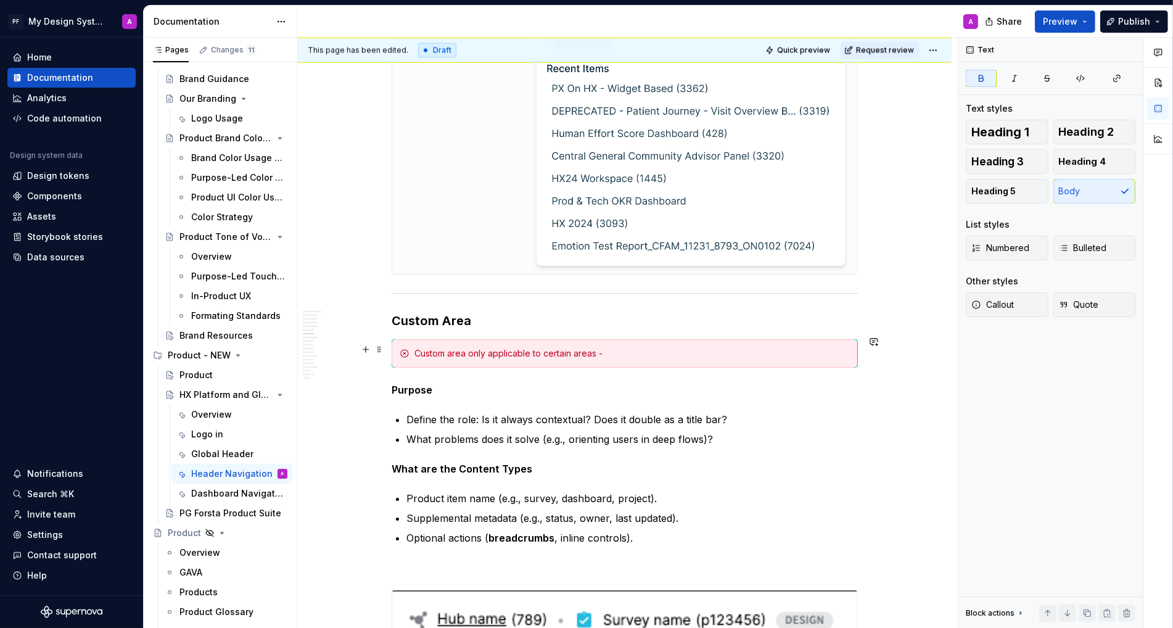
click at [691, 353] on div "Custom area only applicable to certain areas -" at bounding box center [631, 353] width 435 height 12
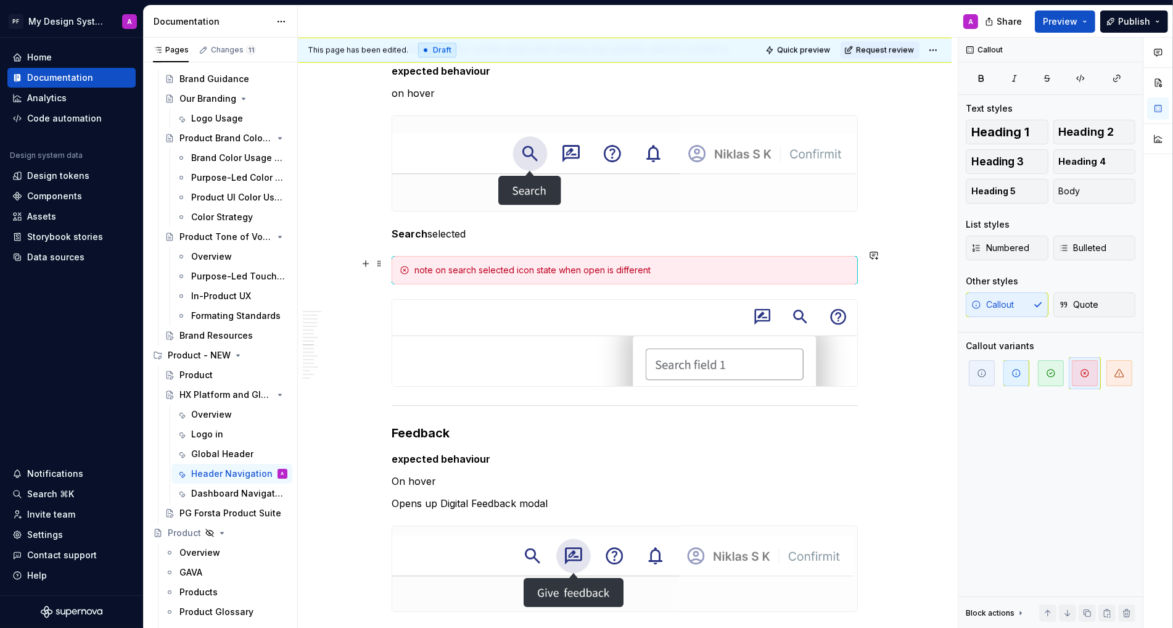
scroll to position [3611, 0]
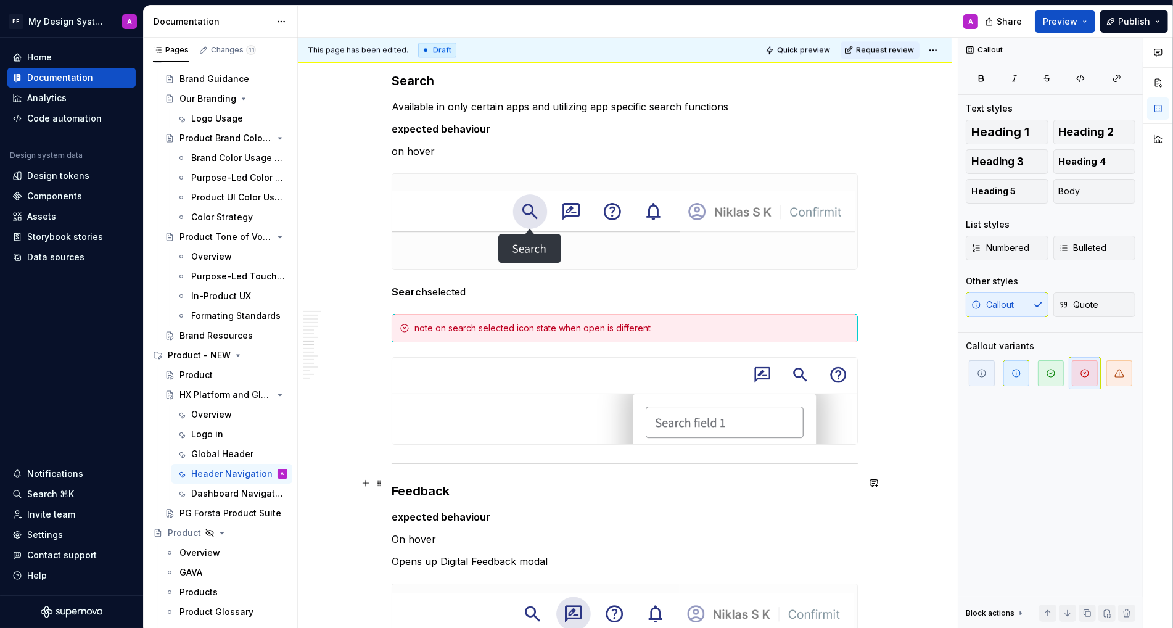
click at [475, 482] on h3 "Feedback" at bounding box center [625, 490] width 466 height 17
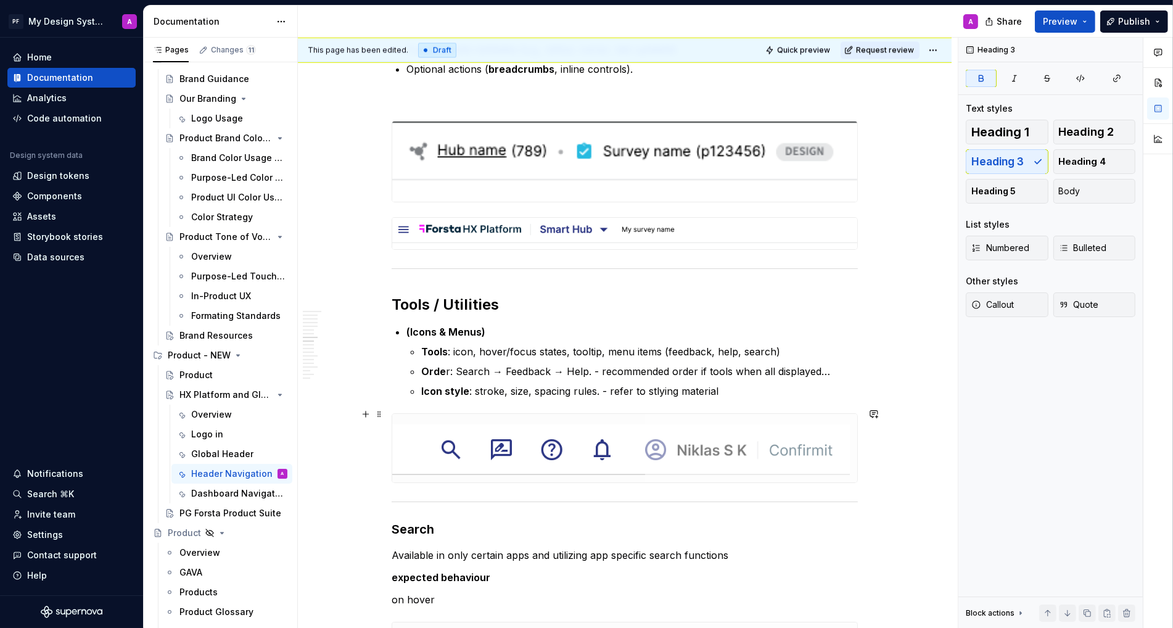
scroll to position [3122, 0]
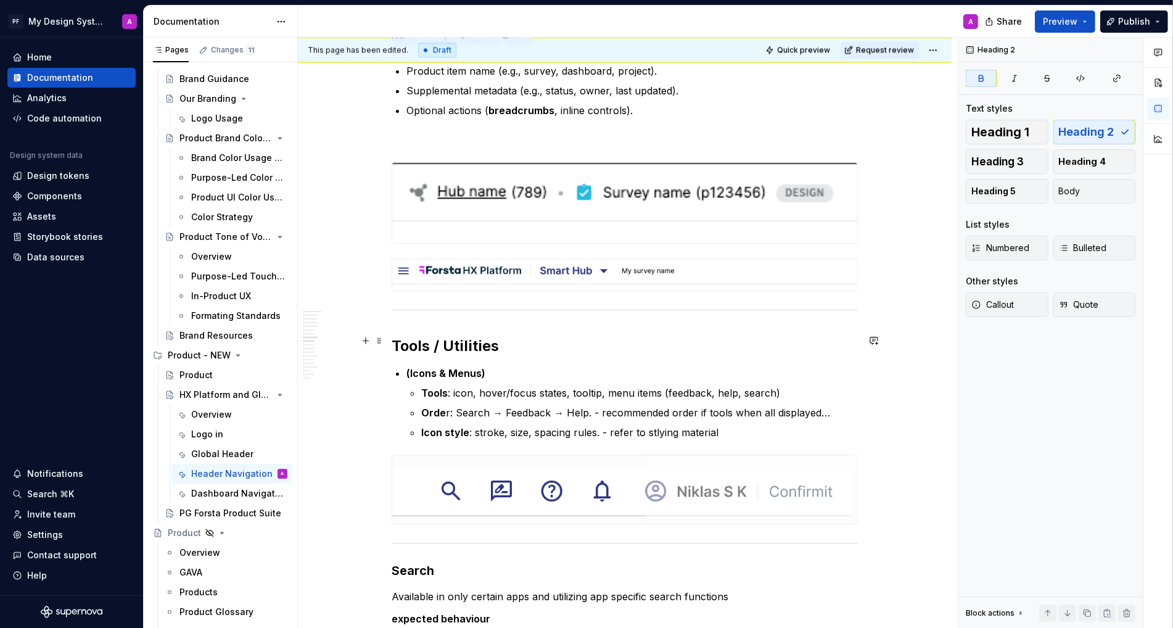
click at [519, 348] on h2 "Tools / Utilities" at bounding box center [625, 346] width 466 height 20
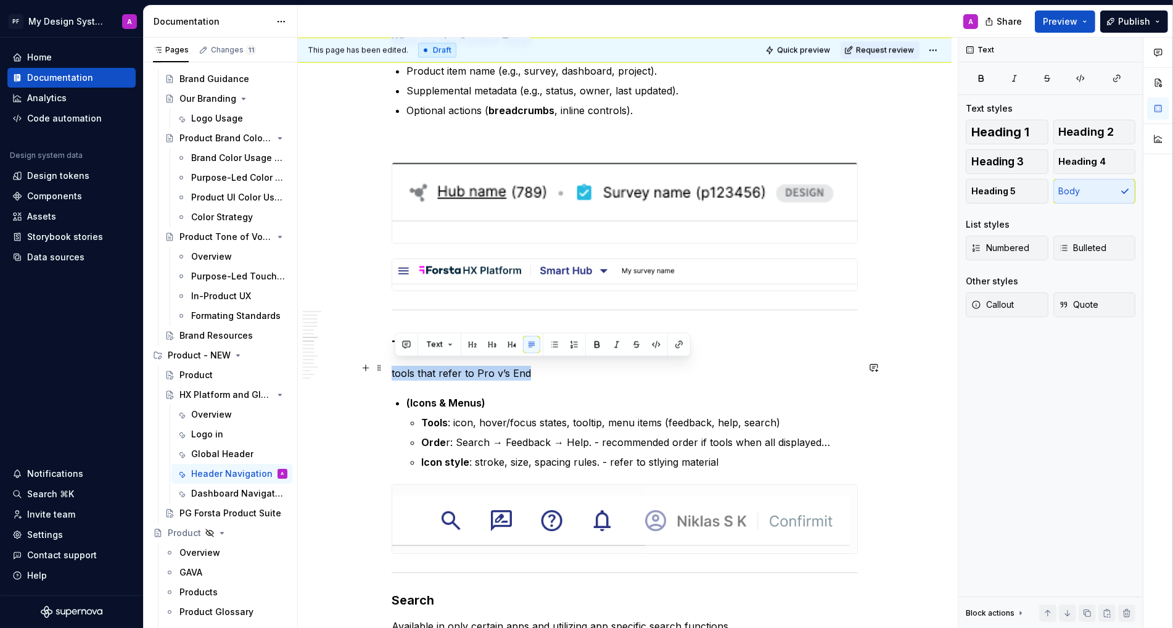
drag, startPoint x: 539, startPoint y: 371, endPoint x: 393, endPoint y: 367, distance: 145.6
click at [1009, 302] on span "Callout" at bounding box center [992, 304] width 43 height 12
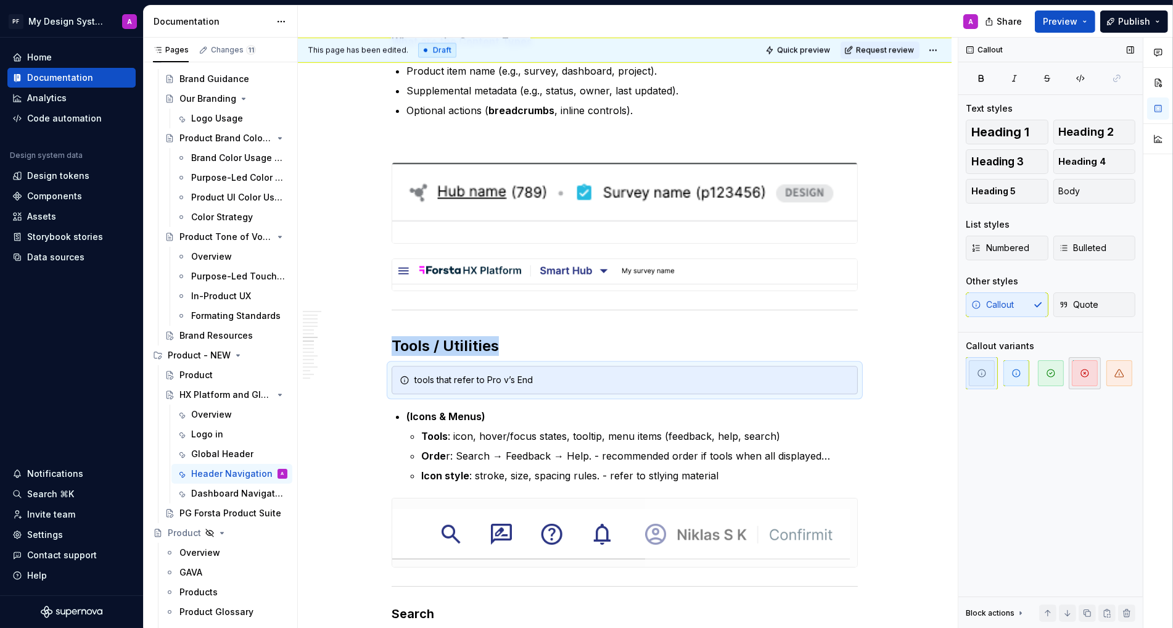
click at [1081, 374] on icon "button" at bounding box center [1085, 373] width 10 height 10
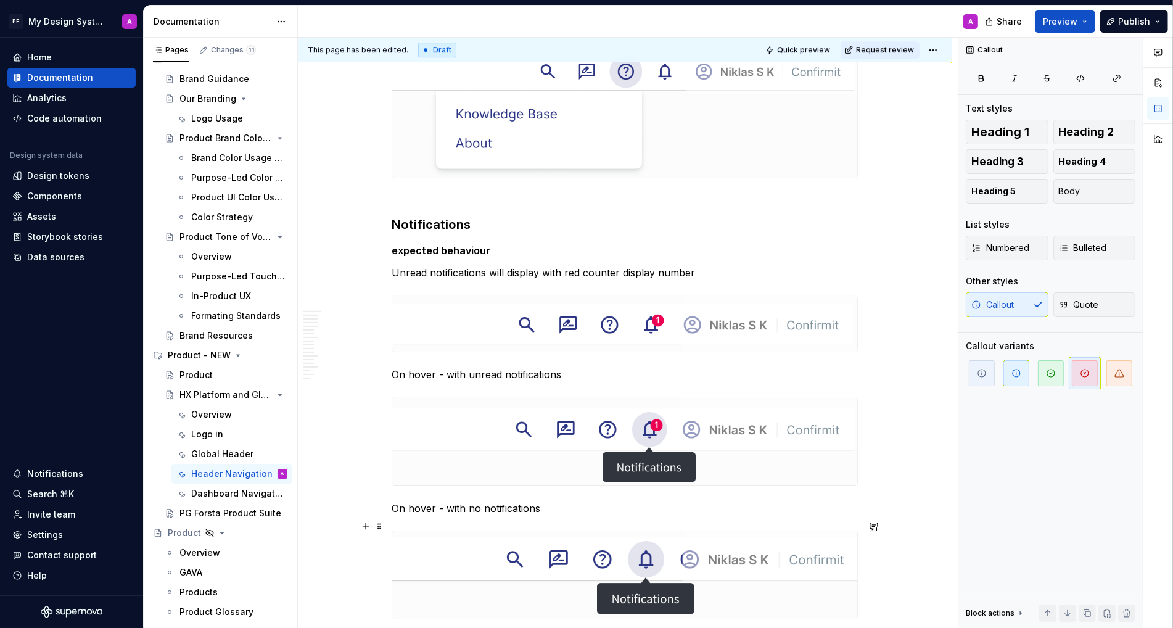
scroll to position [4440, 0]
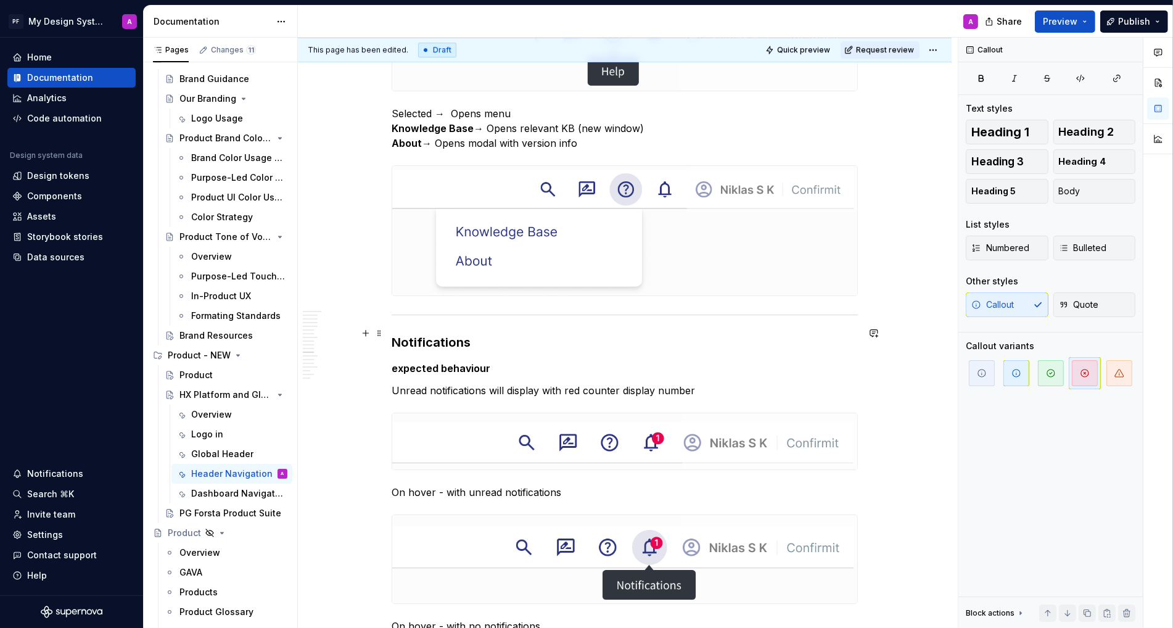
click at [509, 334] on h3 "Notifications" at bounding box center [625, 342] width 466 height 17
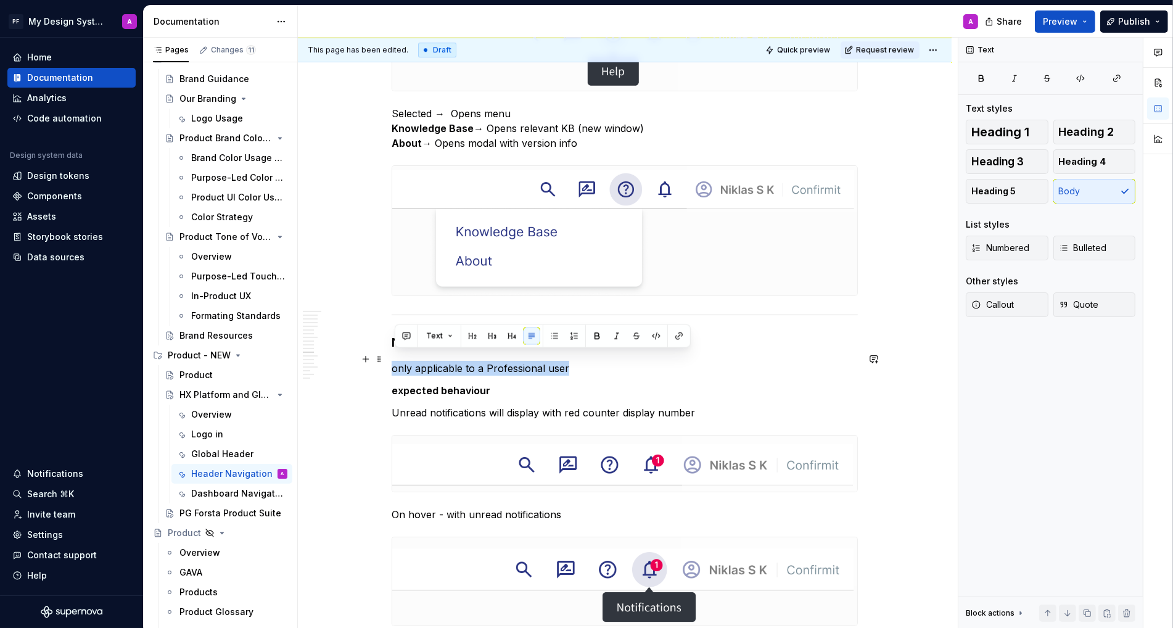
drag, startPoint x: 577, startPoint y: 356, endPoint x: 395, endPoint y: 356, distance: 182.5
click at [395, 361] on p "only applicable to a Professional user" at bounding box center [625, 368] width 466 height 15
click at [1027, 310] on button "Callout" at bounding box center [1007, 304] width 83 height 25
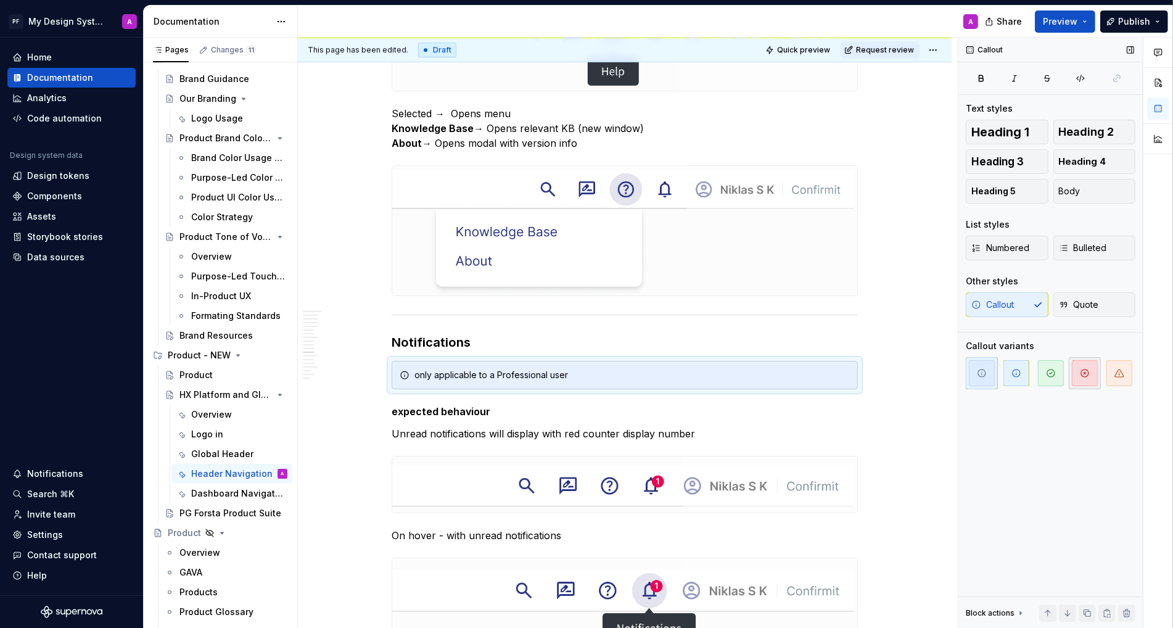
click at [1090, 377] on span "button" at bounding box center [1085, 373] width 26 height 26
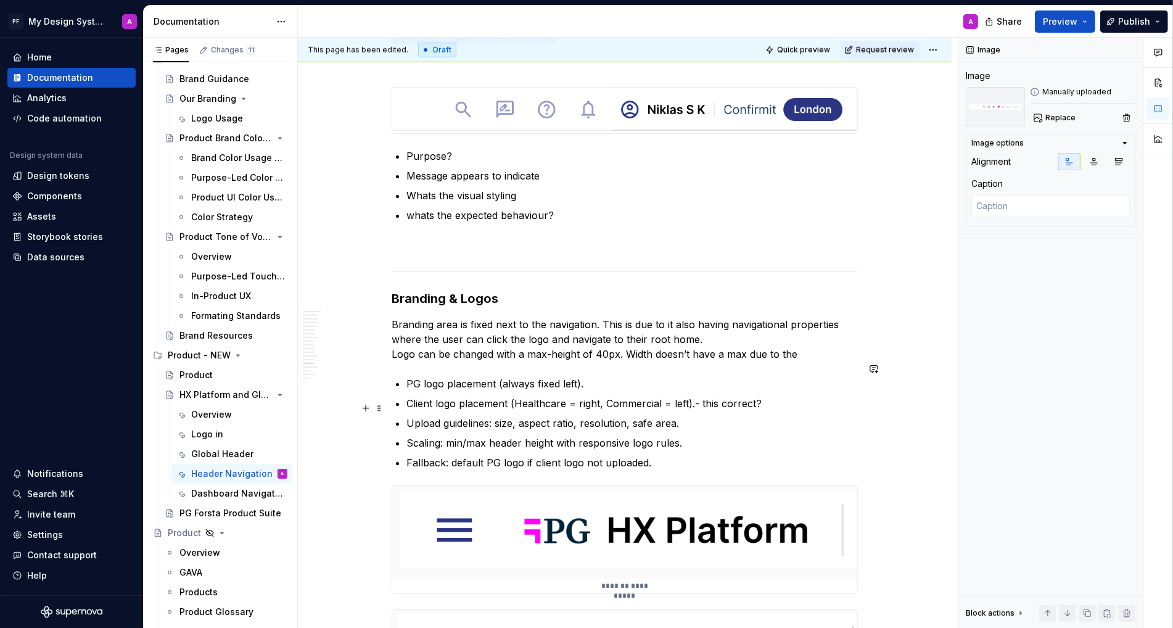
scroll to position [6045, 0]
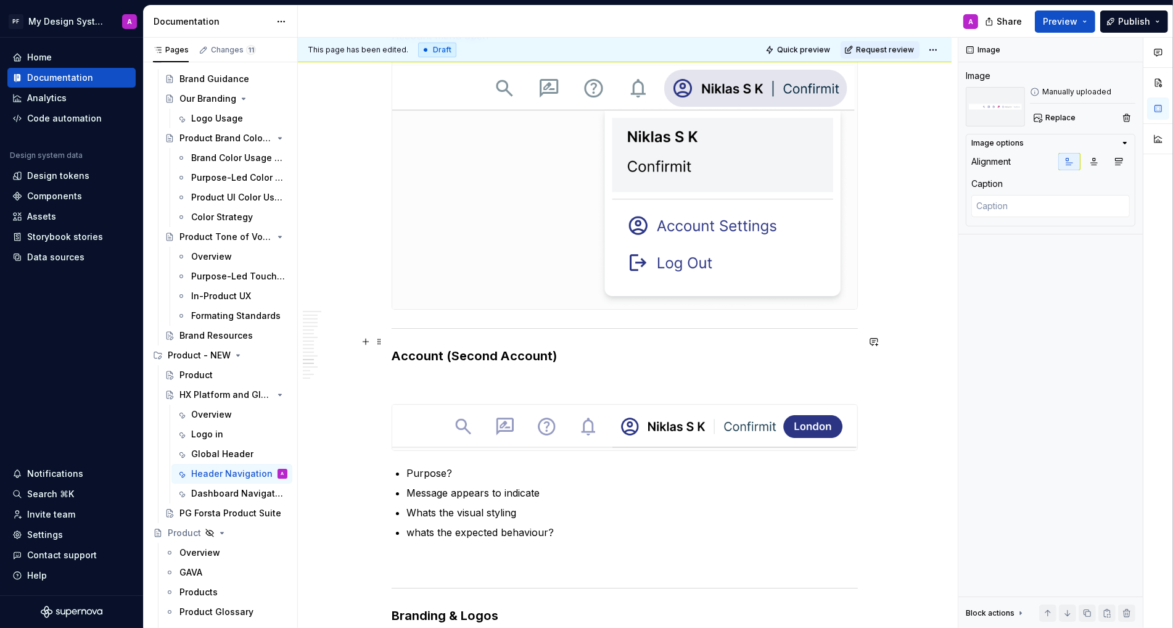
click at [573, 347] on h3 "Account (Second Account)" at bounding box center [625, 355] width 466 height 17
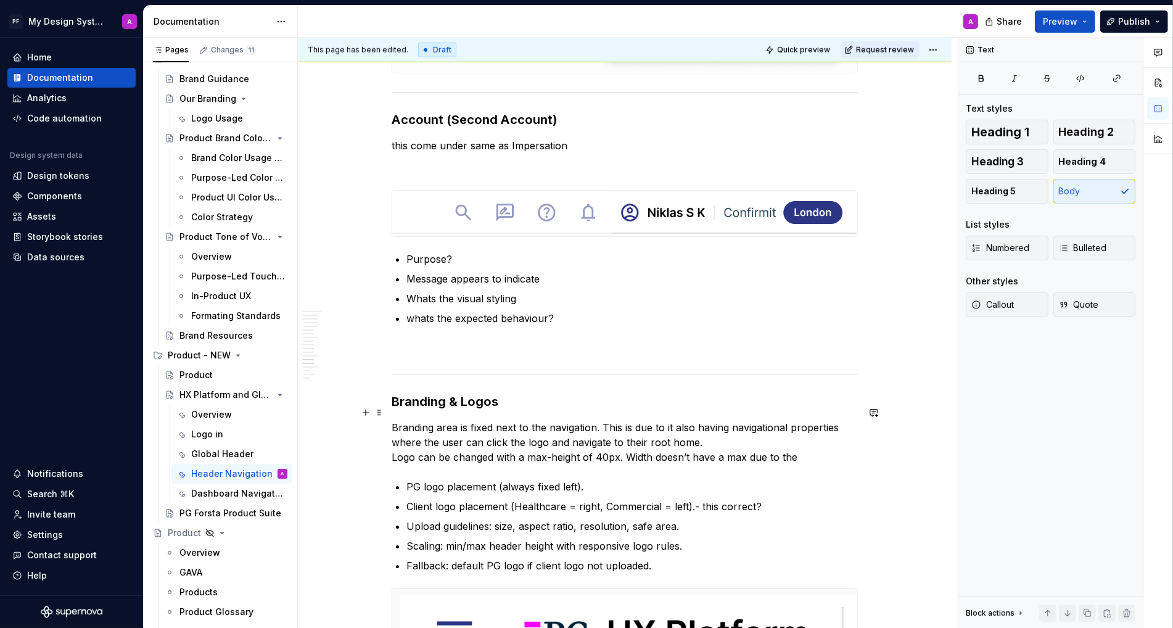
scroll to position [6314, 0]
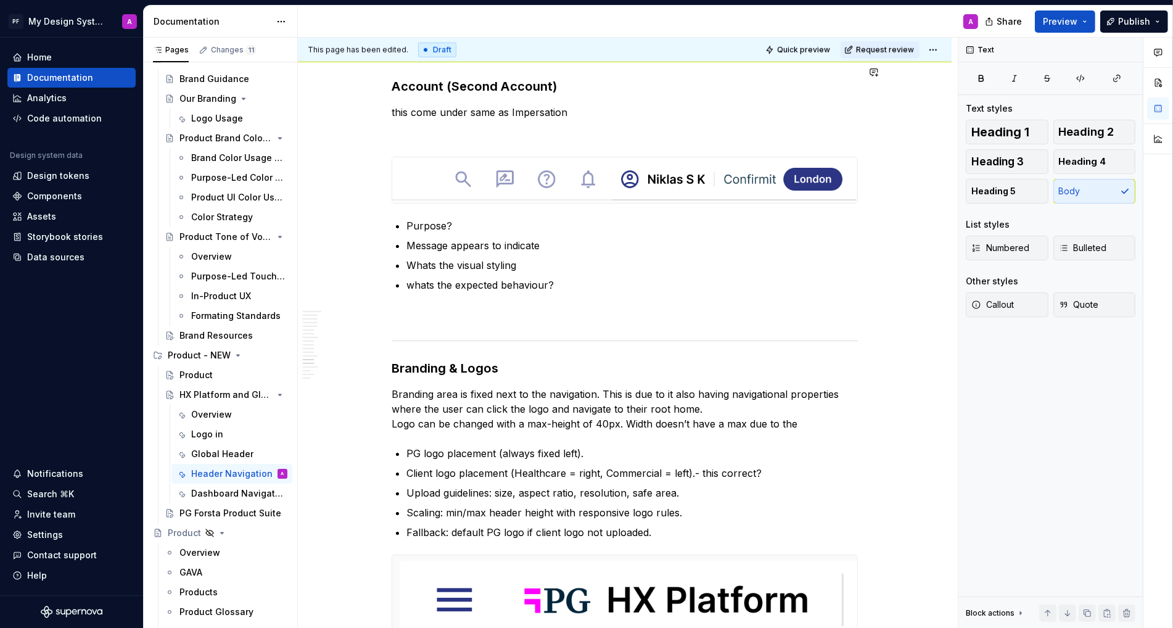
type textarea "*"
